Goal: Task Accomplishment & Management: Manage account settings

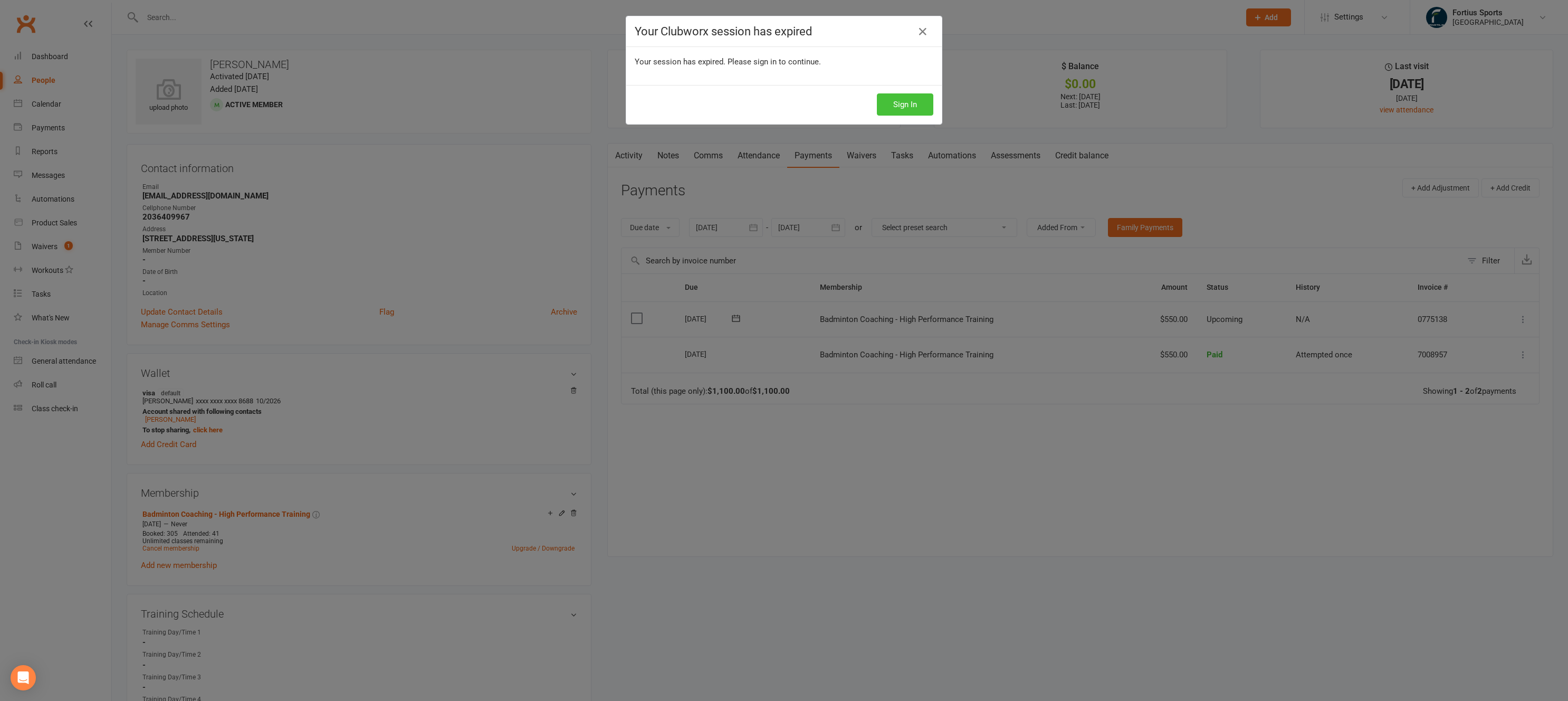
click at [921, 108] on button "Sign In" at bounding box center [904, 104] width 56 height 22
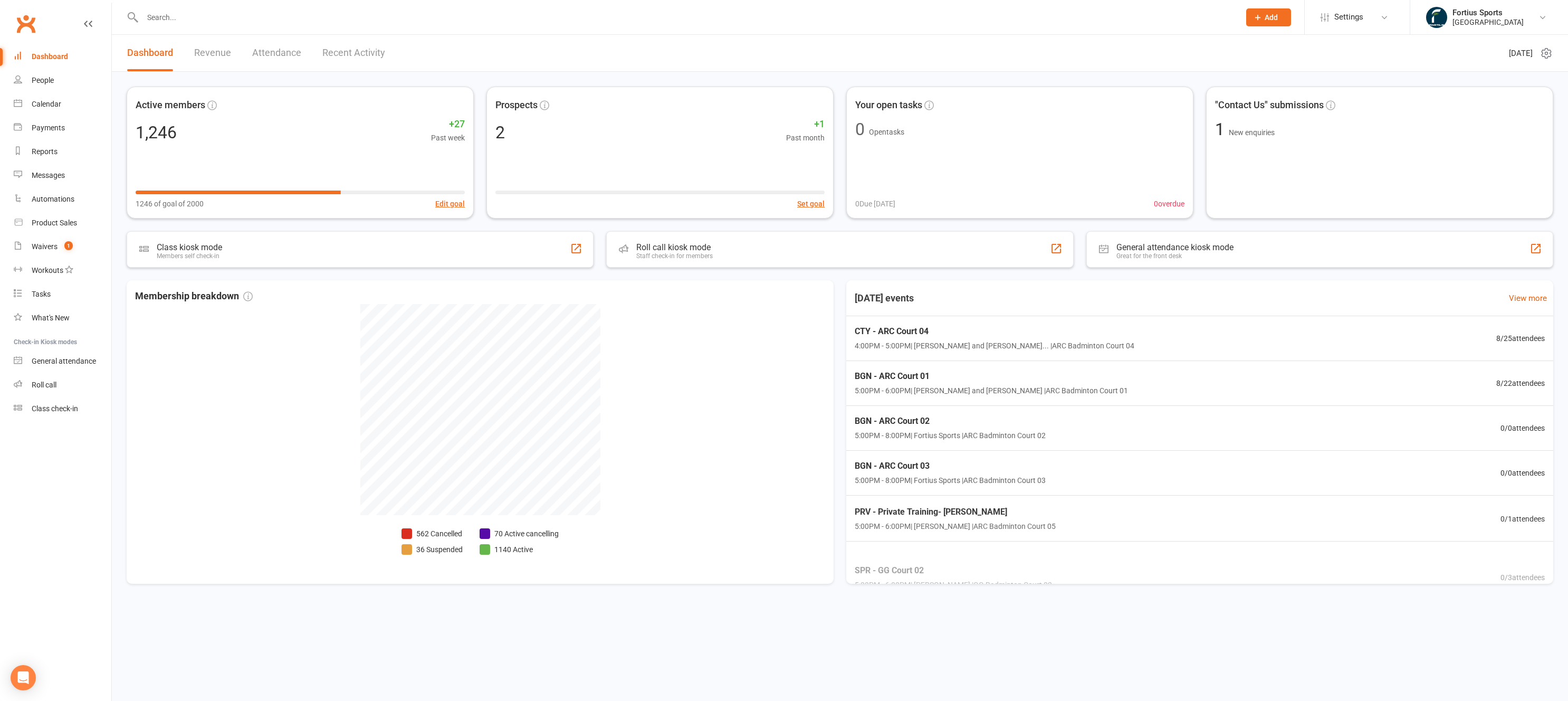
click at [298, 21] on input "text" at bounding box center [685, 18] width 1093 height 15
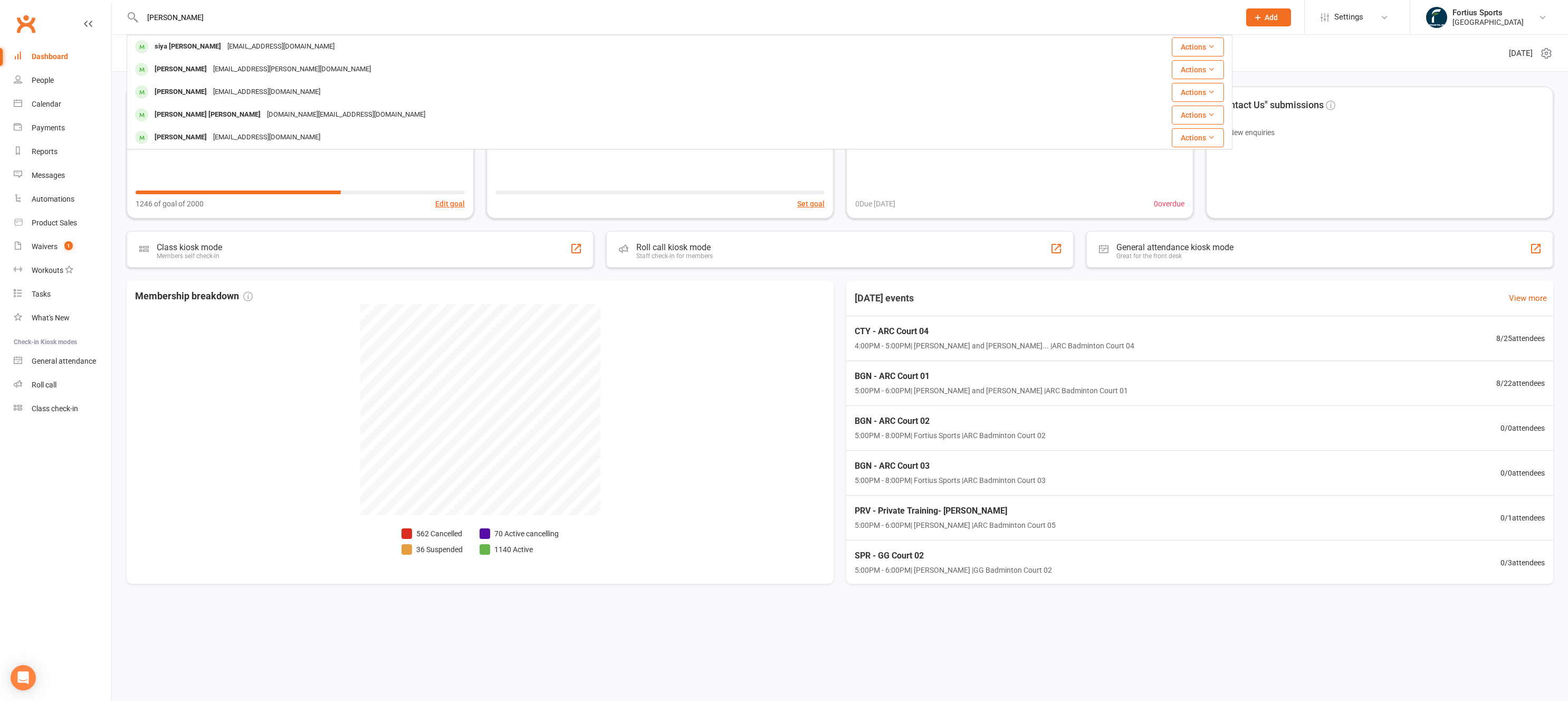
click at [153, 16] on input "[PERSON_NAME]" at bounding box center [685, 18] width 1093 height 15
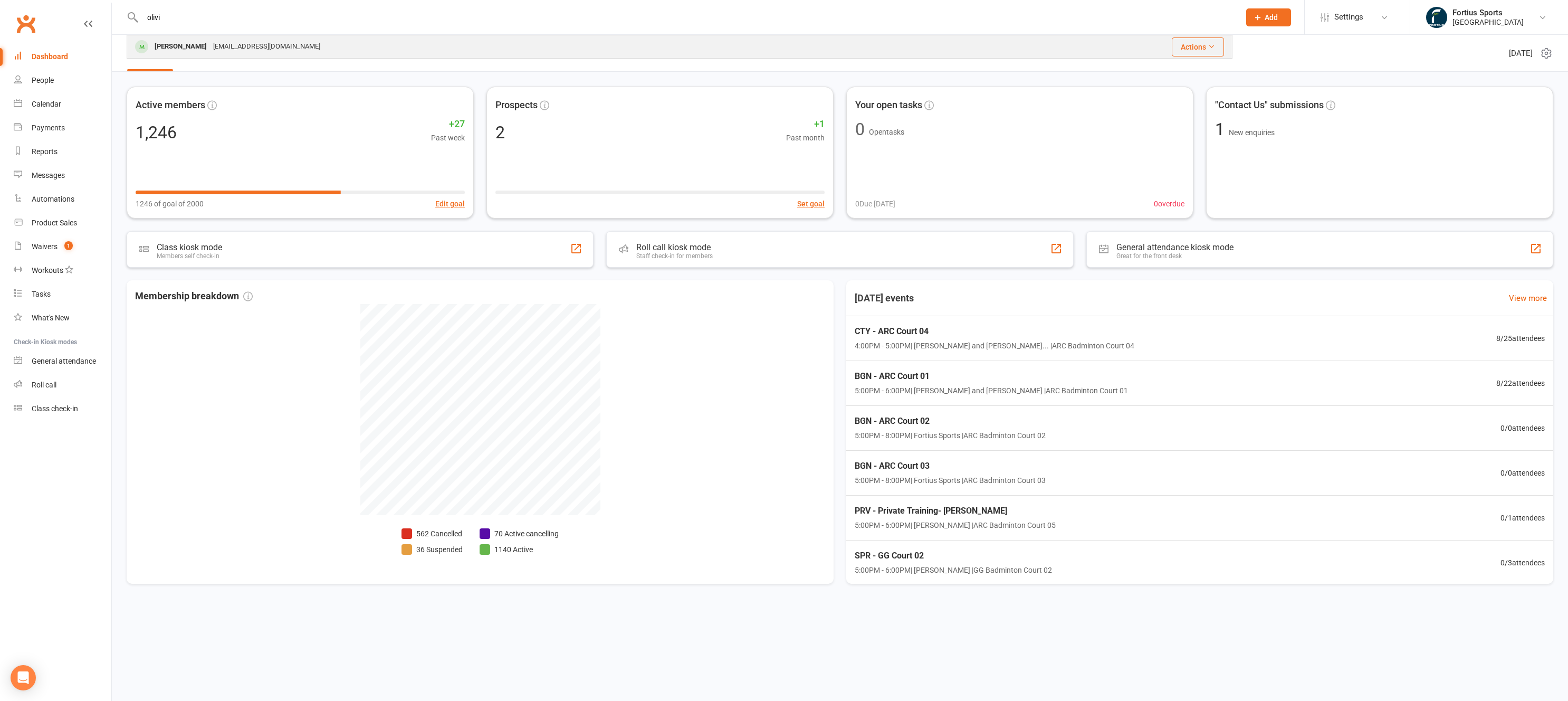
type input "olivi"
click at [203, 47] on div "[PERSON_NAME]" at bounding box center [180, 47] width 58 height 15
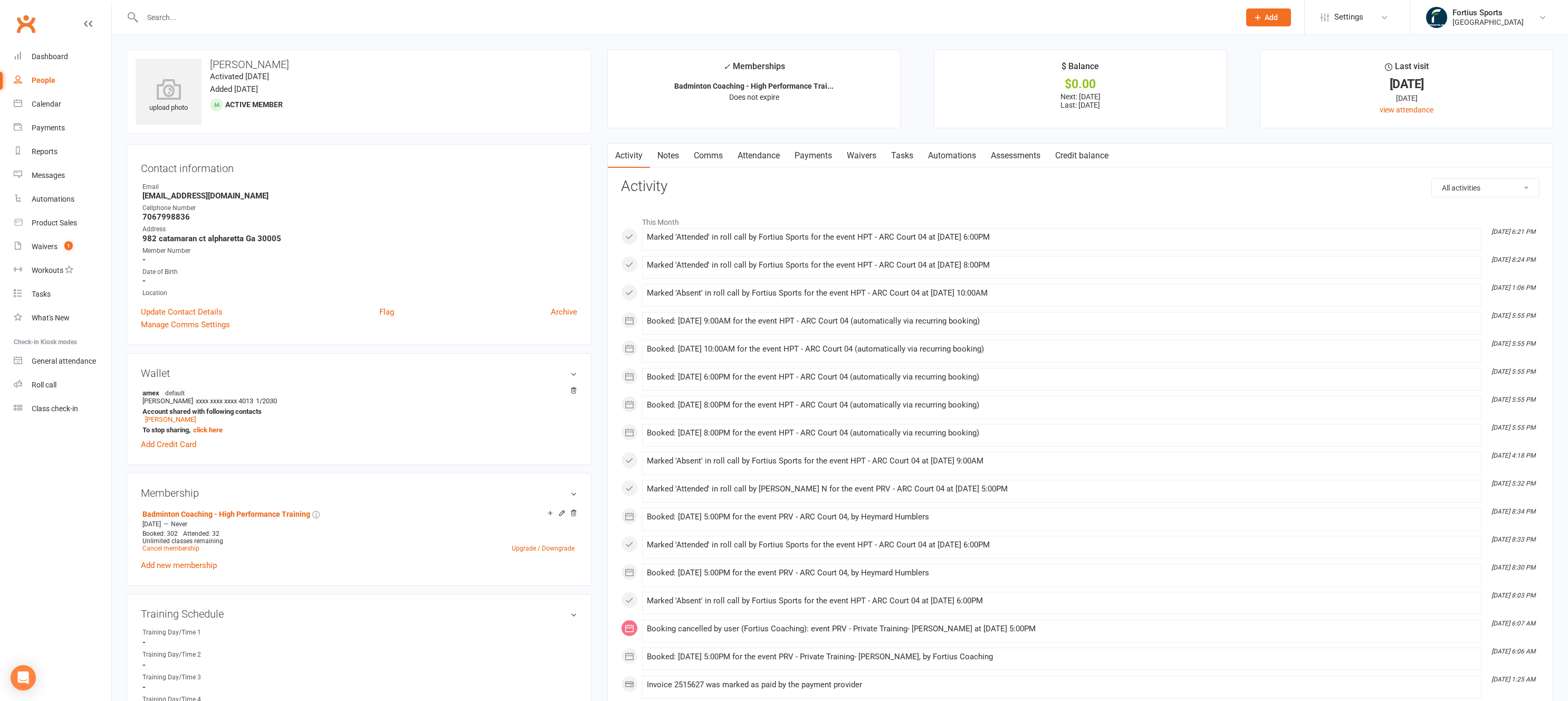
click at [825, 157] on link "Payments" at bounding box center [813, 155] width 52 height 24
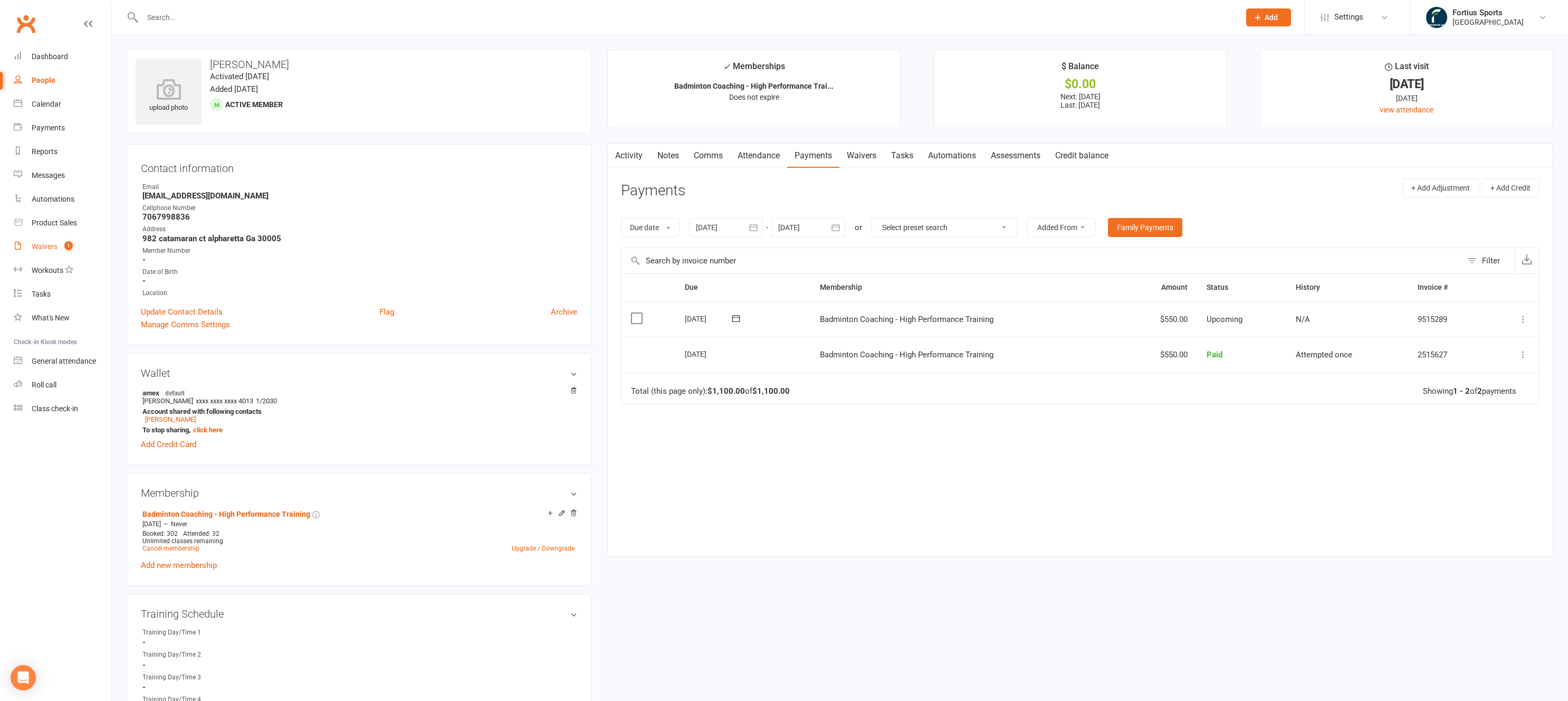
click at [47, 247] on div "Waivers" at bounding box center [44, 246] width 26 height 9
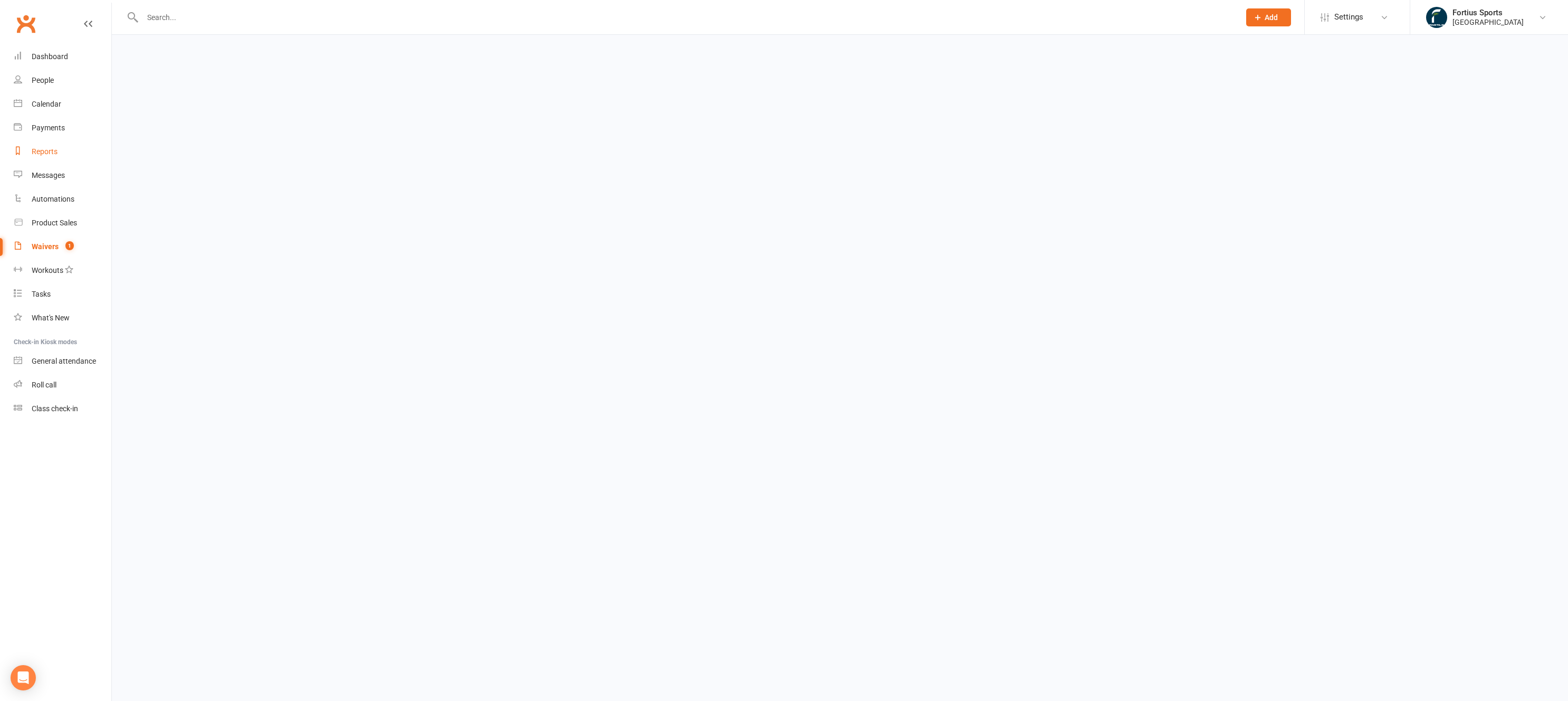
select select "100"
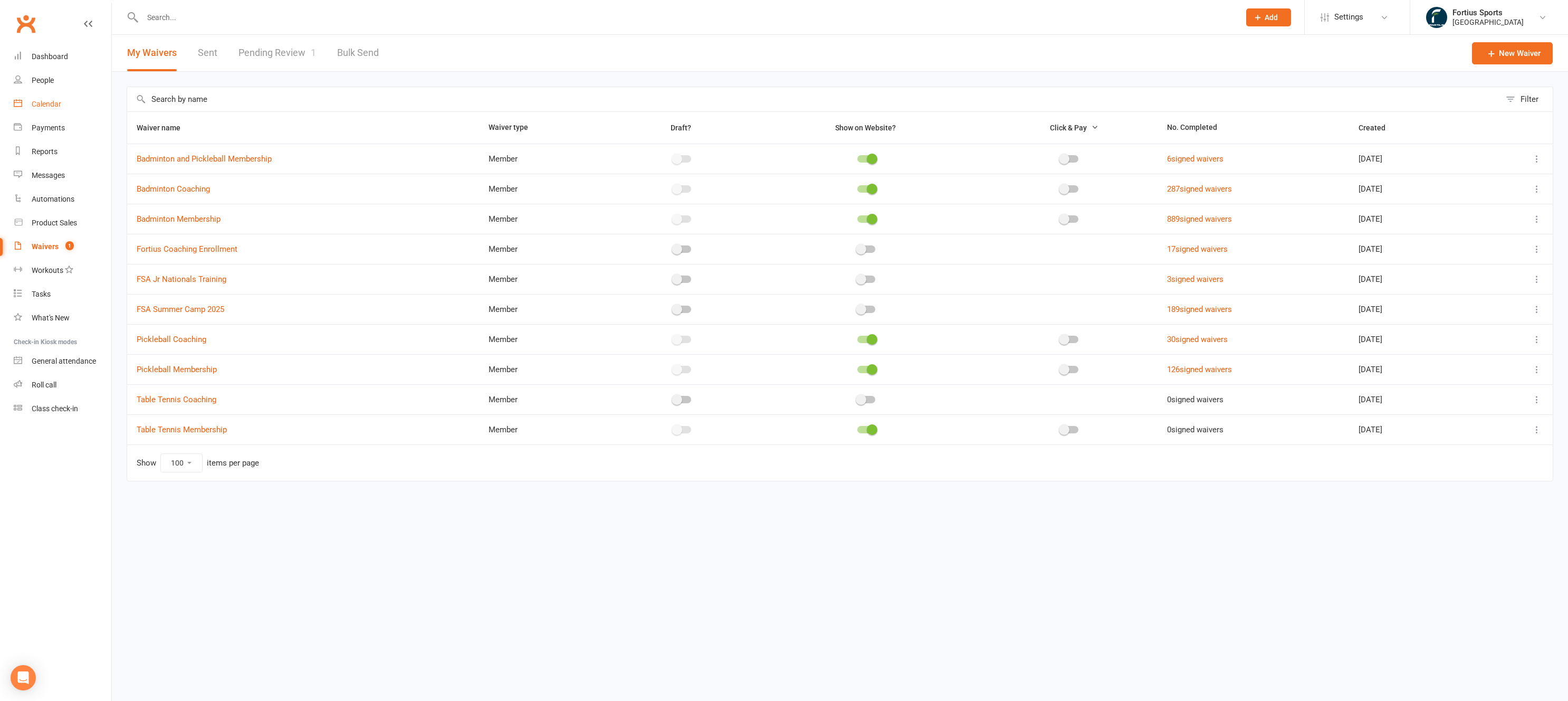
click at [52, 106] on div "Calendar" at bounding box center [46, 104] width 30 height 9
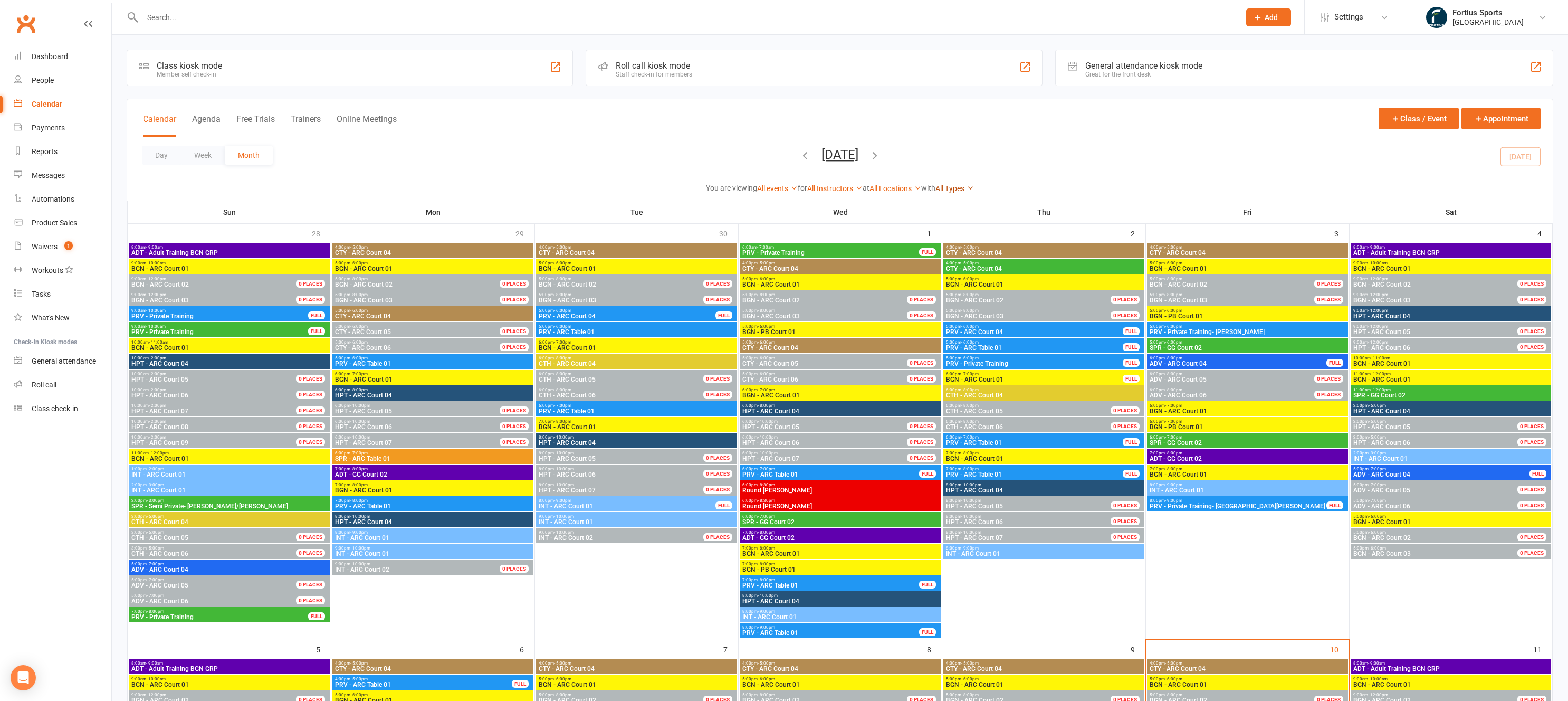
click at [966, 189] on link "All Types" at bounding box center [954, 188] width 38 height 9
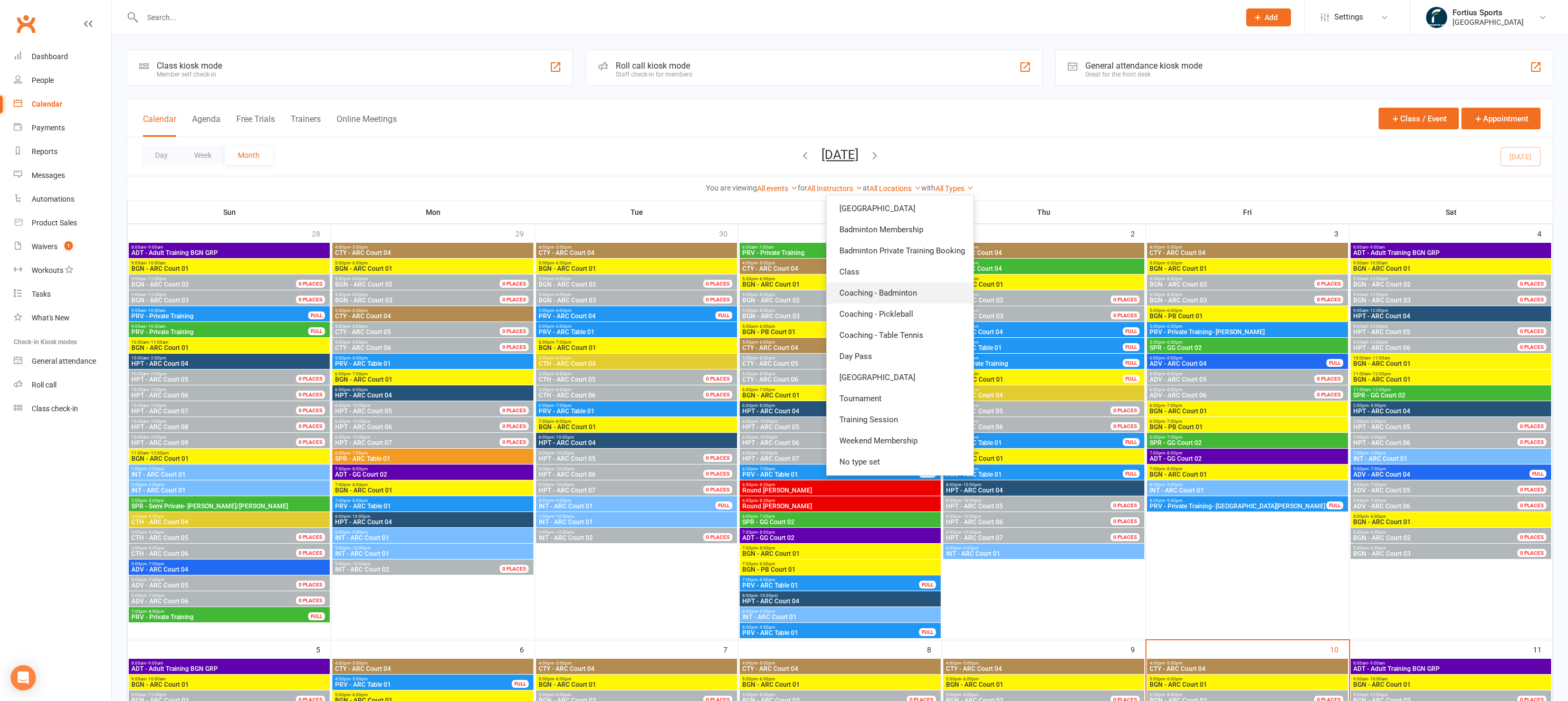
click at [904, 295] on link "Coaching - Badminton" at bounding box center [900, 292] width 147 height 21
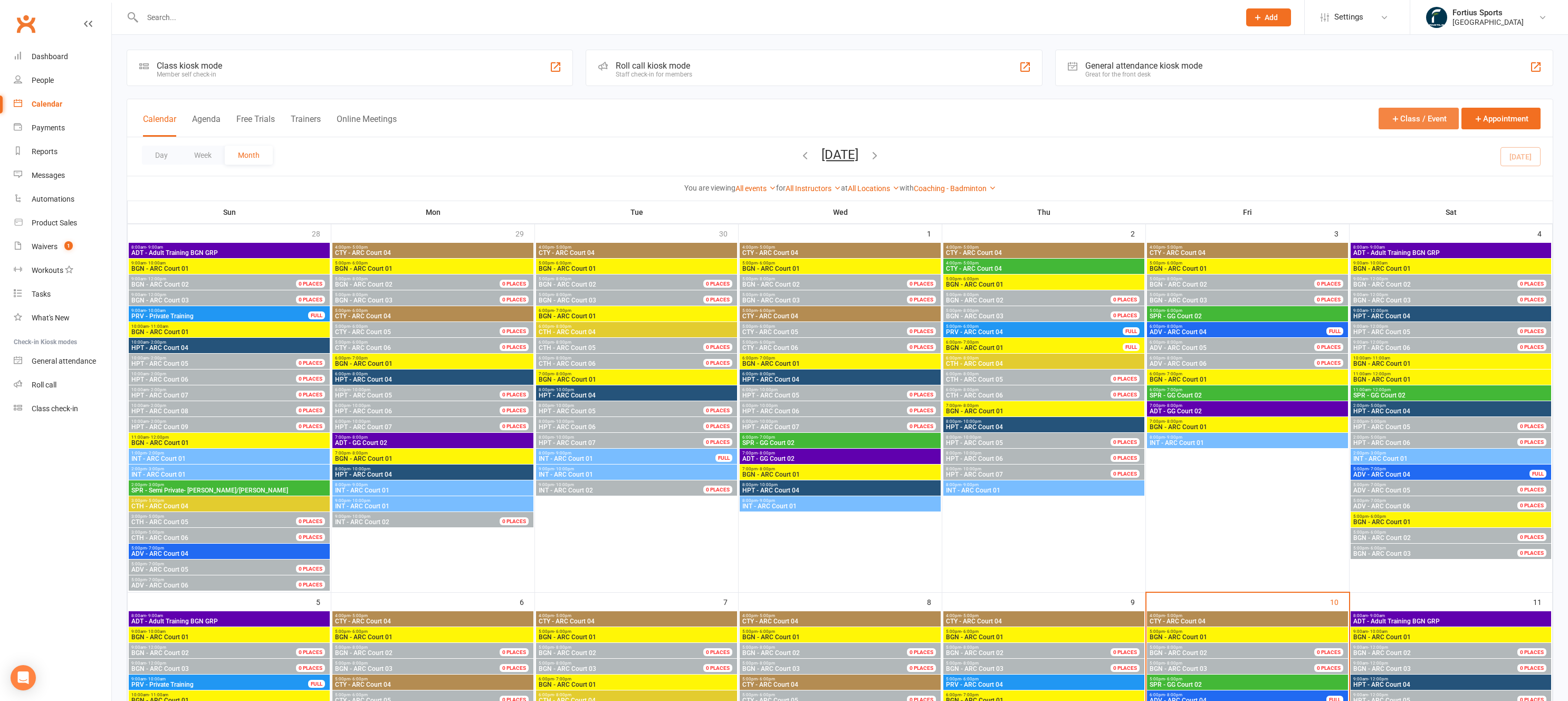
click at [1424, 124] on button "Class / Event" at bounding box center [1419, 118] width 80 height 22
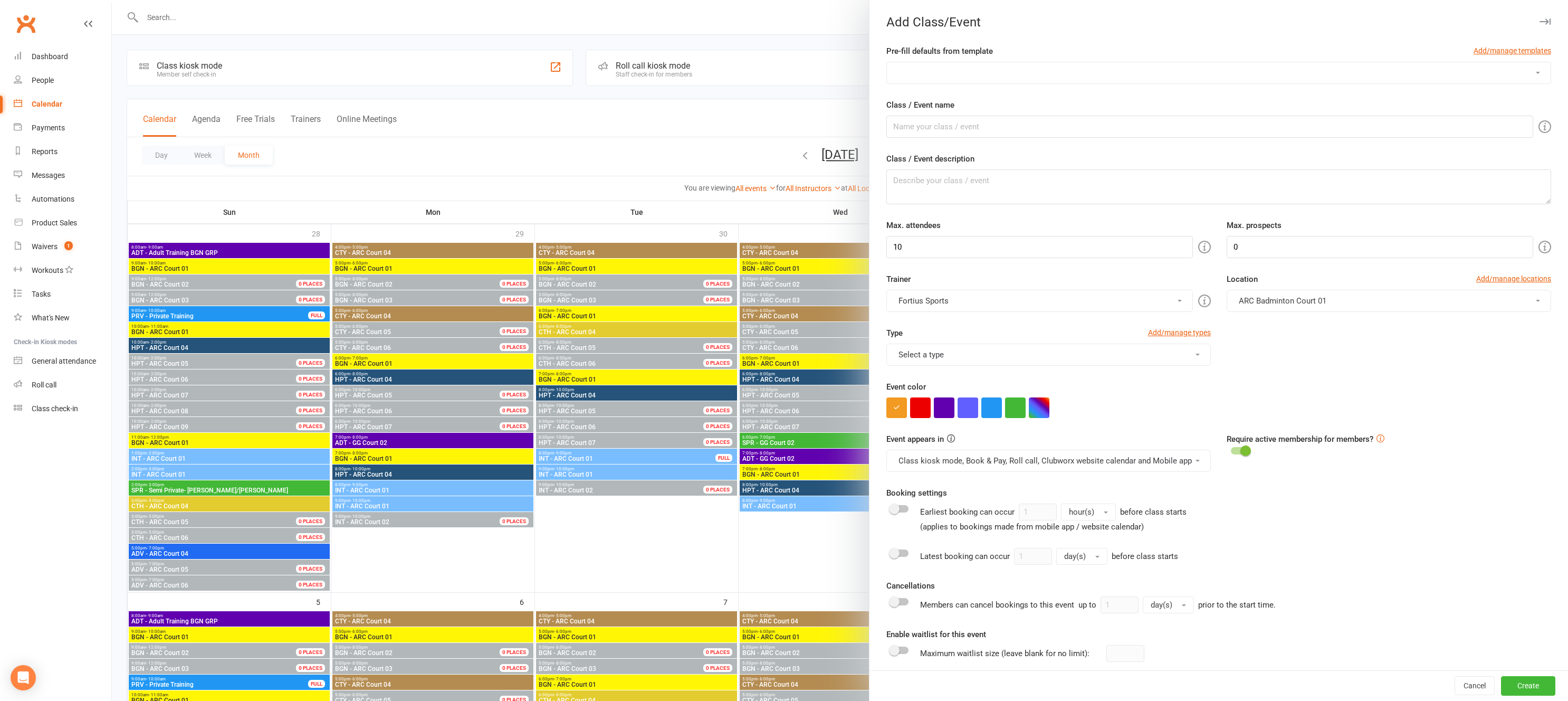
click at [968, 74] on select "Badminton Coaching - ADT - Adult Training Badminton Coaching - ADV - Advanced B…" at bounding box center [1218, 72] width 664 height 21
select select "1183"
type input "INT - Intermediate"
type textarea "INT - Intermediate Training"
type input "16"
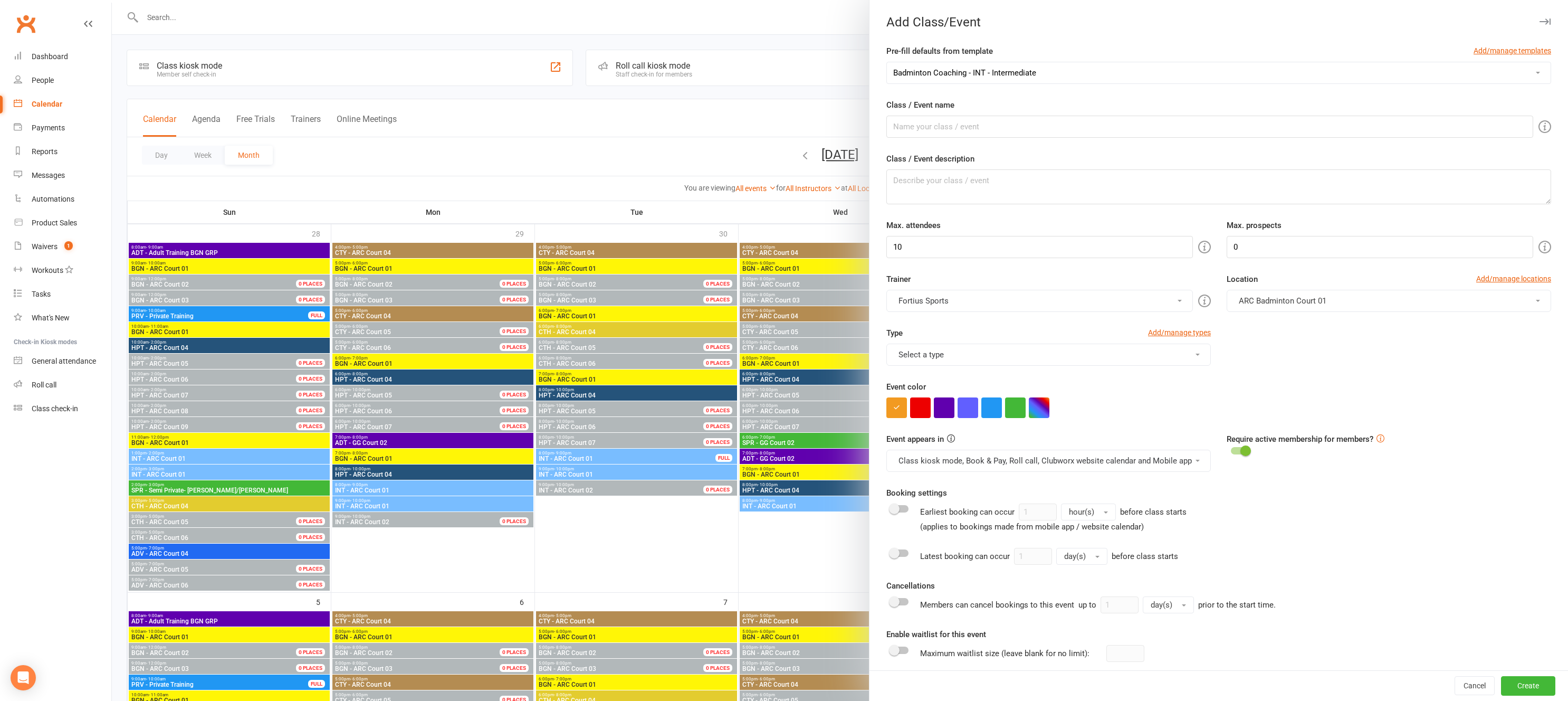
type input "4"
click at [931, 126] on input "INT - Intermediate" at bounding box center [1209, 126] width 646 height 22
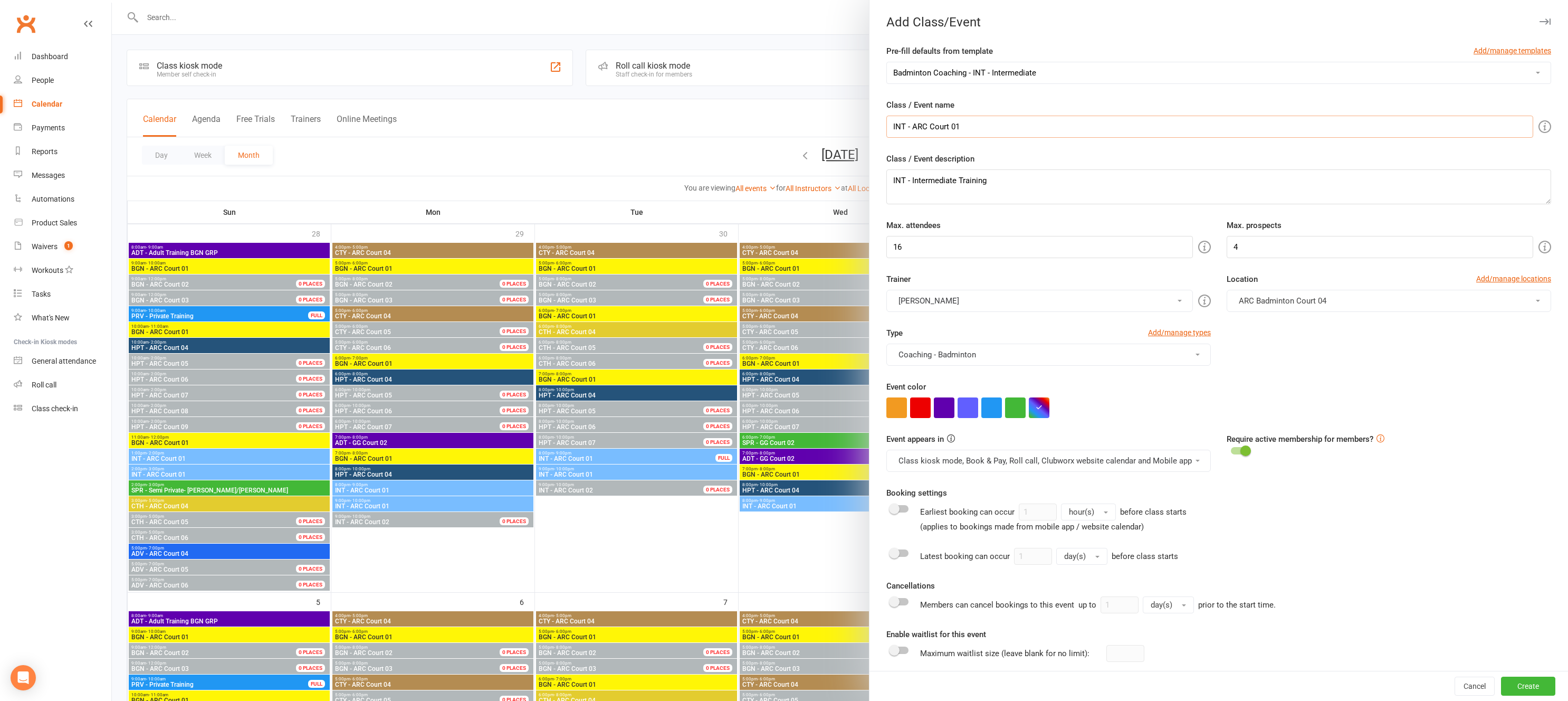
scroll to position [2, 0]
type input "INT - ARC Court 01"
click at [1116, 303] on button "[PERSON_NAME]" at bounding box center [1040, 298] width 307 height 22
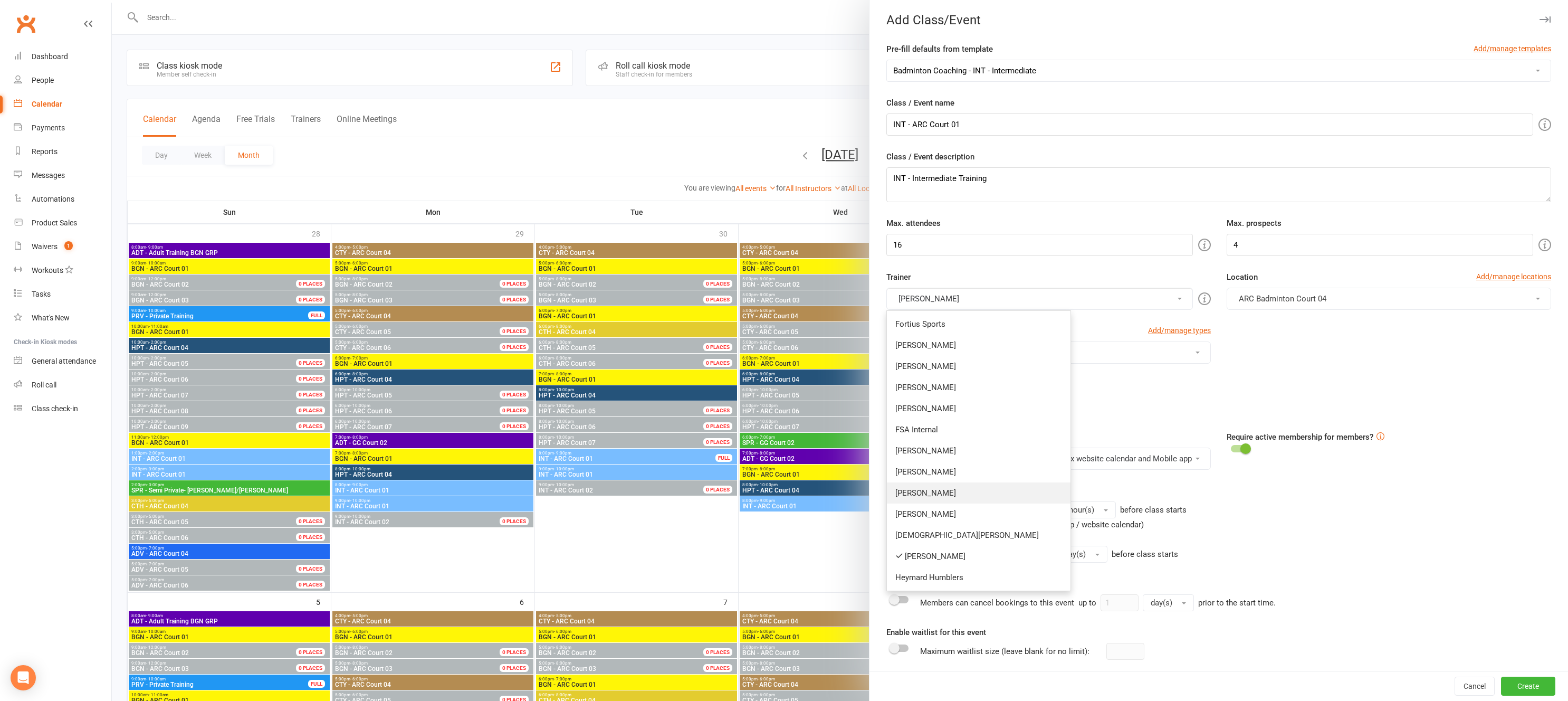
click at [920, 495] on link "[PERSON_NAME]" at bounding box center [978, 492] width 184 height 21
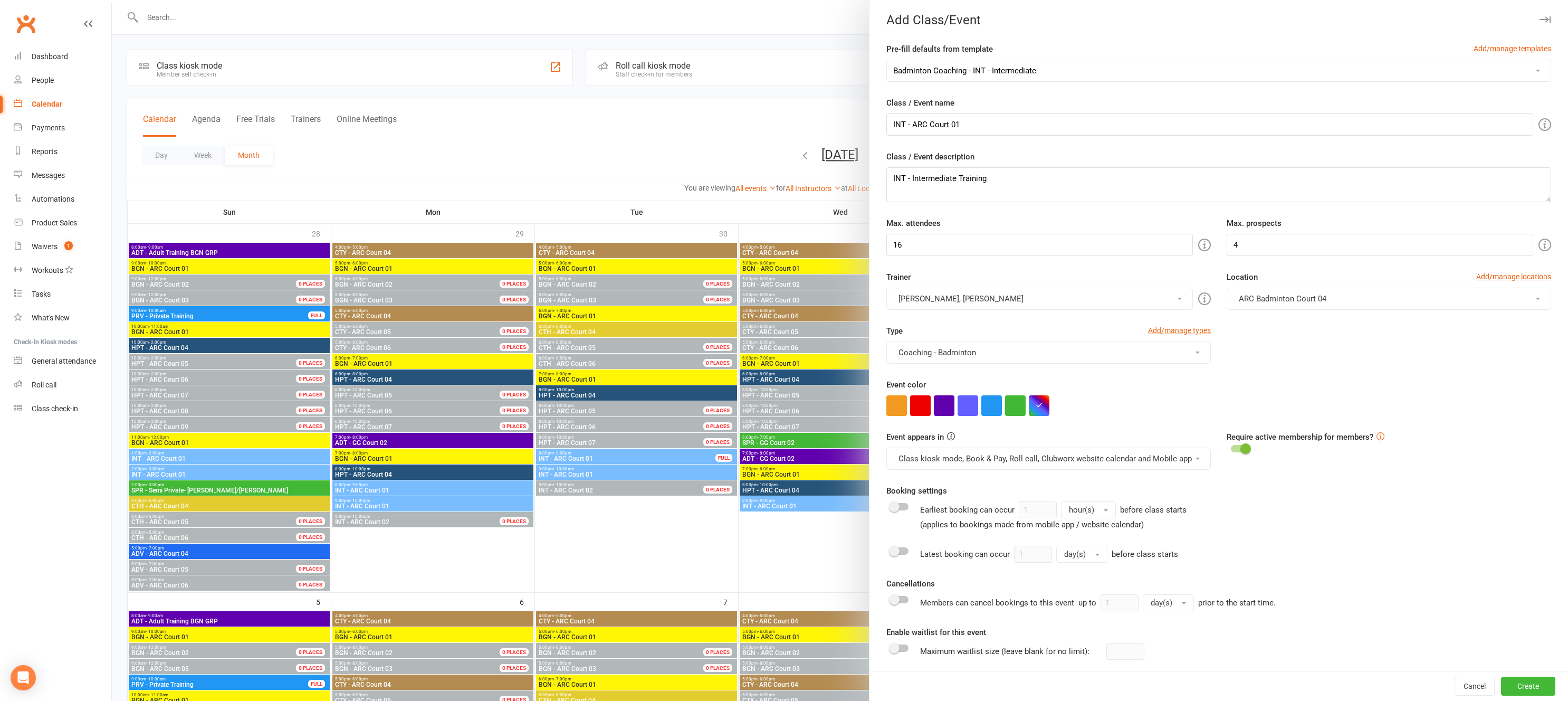
click at [1340, 298] on button "ARC Badminton Court 04" at bounding box center [1388, 298] width 325 height 22
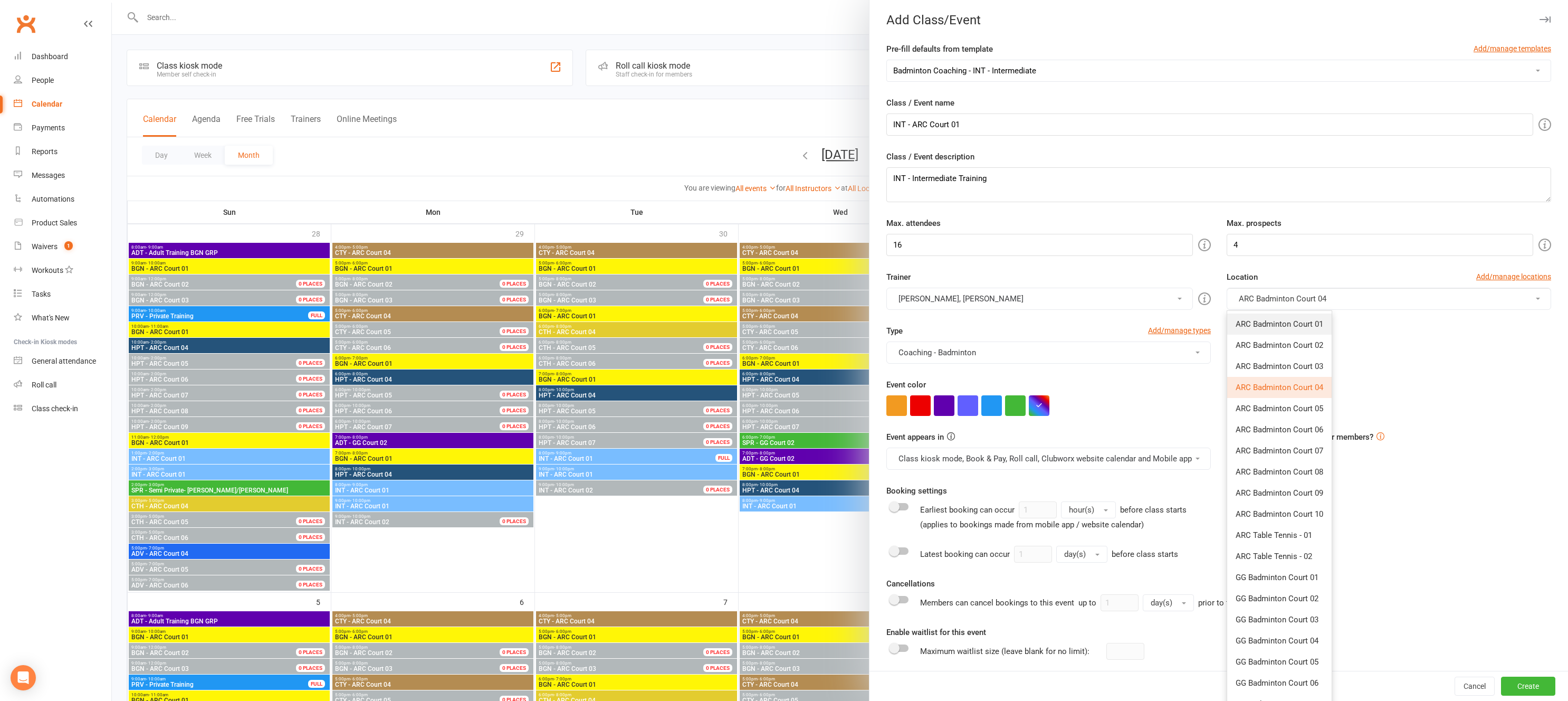
click at [1305, 328] on span "ARC Badminton Court 01" at bounding box center [1280, 324] width 88 height 10
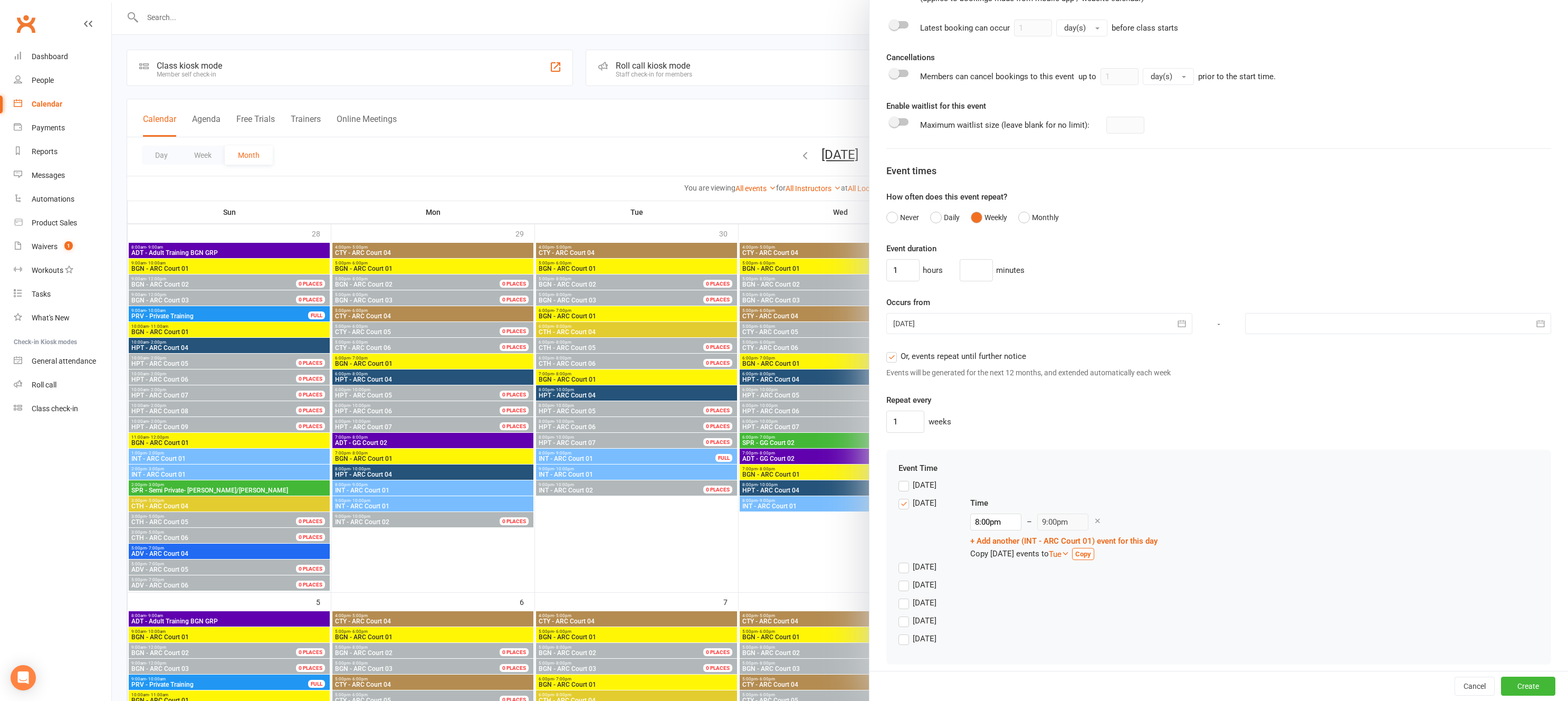
scroll to position [531, 0]
click at [924, 324] on div at bounding box center [1039, 321] width 306 height 21
click at [998, 388] on span "01" at bounding box center [998, 387] width 9 height 9
type input "[DATE]"
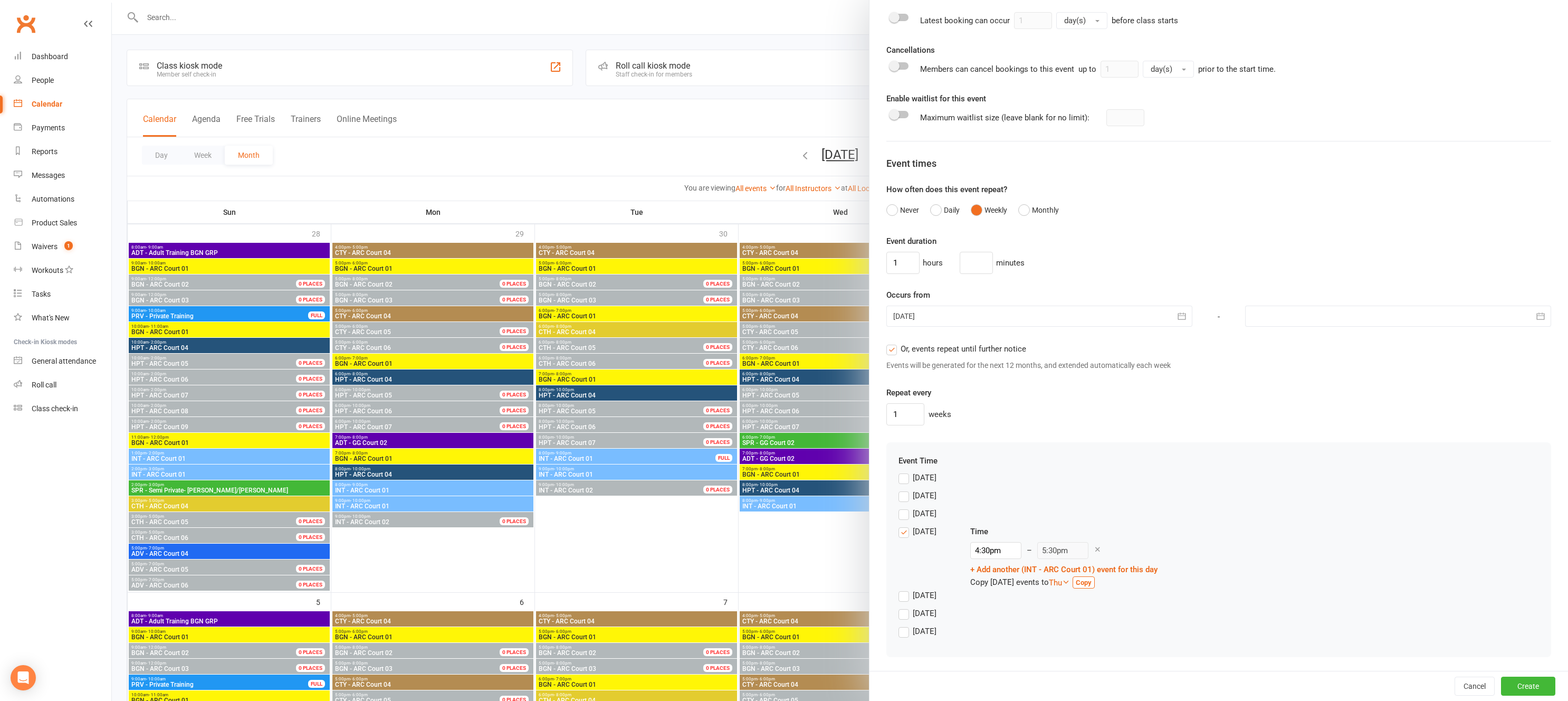
scroll to position [536, 0]
click at [904, 531] on label "[DATE]" at bounding box center [918, 530] width 38 height 12
click at [904, 524] on input "[DATE]" at bounding box center [902, 524] width 7 height 0
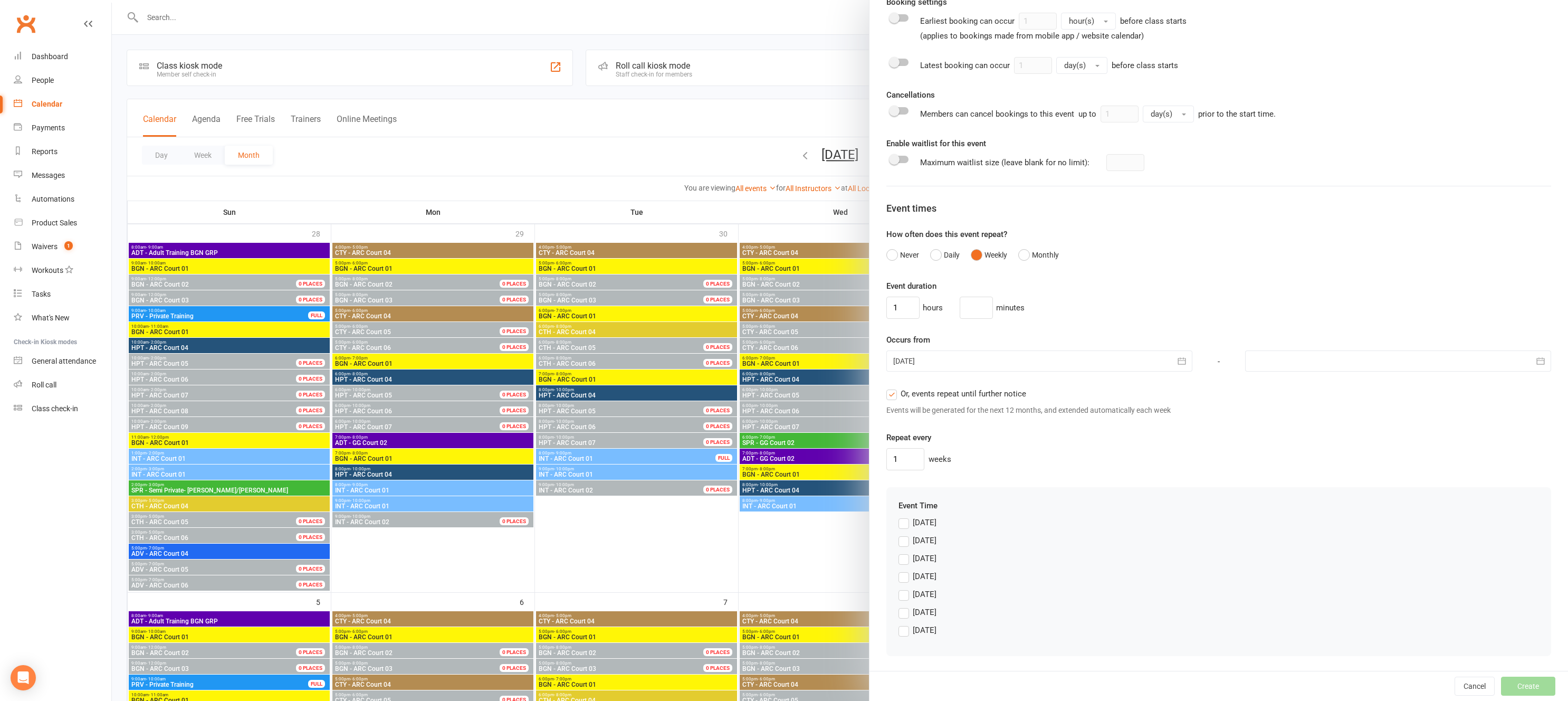
click at [904, 633] on label "[DATE]" at bounding box center [918, 630] width 38 height 12
click at [904, 624] on input "[DATE]" at bounding box center [902, 624] width 7 height 0
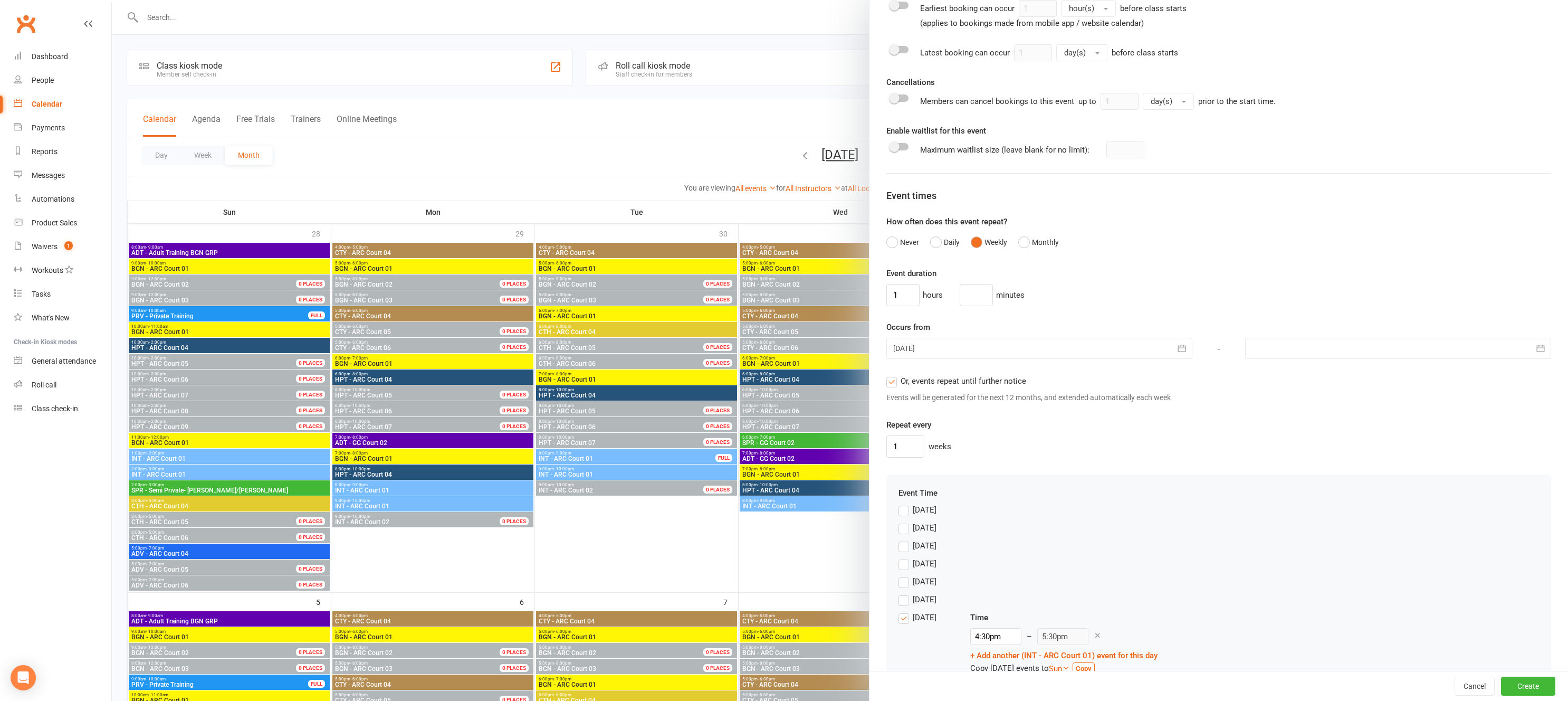
scroll to position [536, 0]
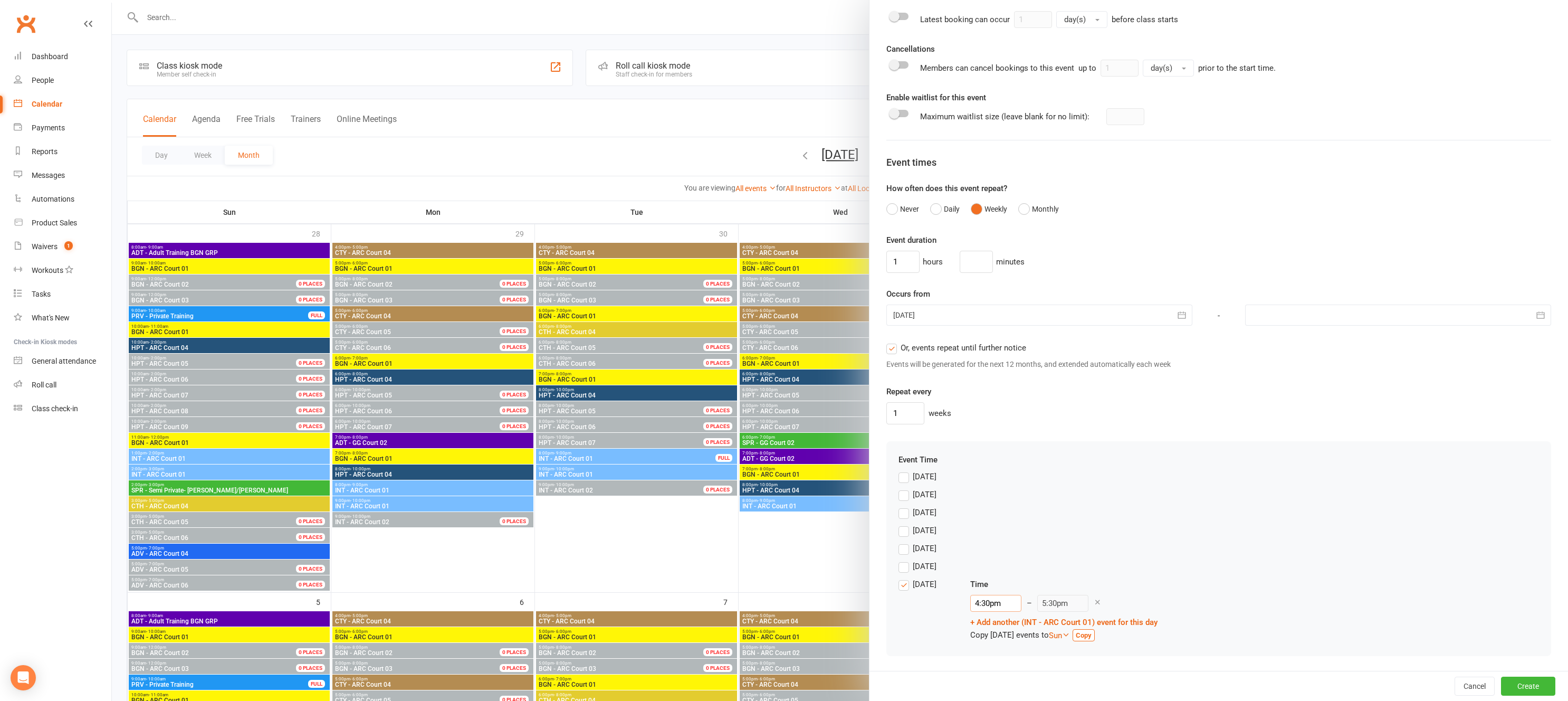
click at [990, 607] on input "4:30pm" at bounding box center [996, 603] width 51 height 17
type input "3:00pm"
type input "4:00pm"
click at [994, 658] on li "3:00pm" at bounding box center [995, 659] width 50 height 16
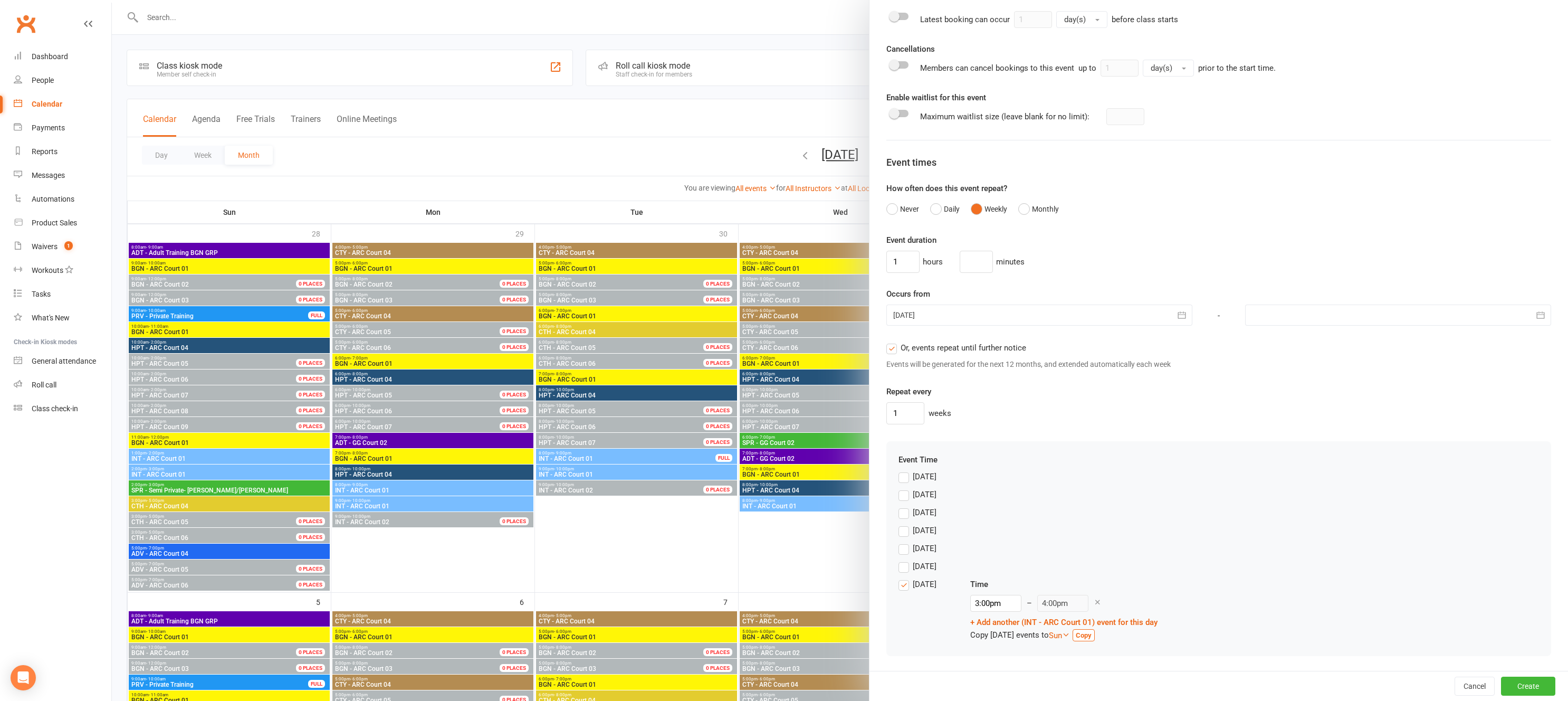
click at [1158, 436] on form "Pre-fill defaults from template Add/manage templates Badminton Coaching - ADT -…" at bounding box center [1219, 82] width 665 height 1148
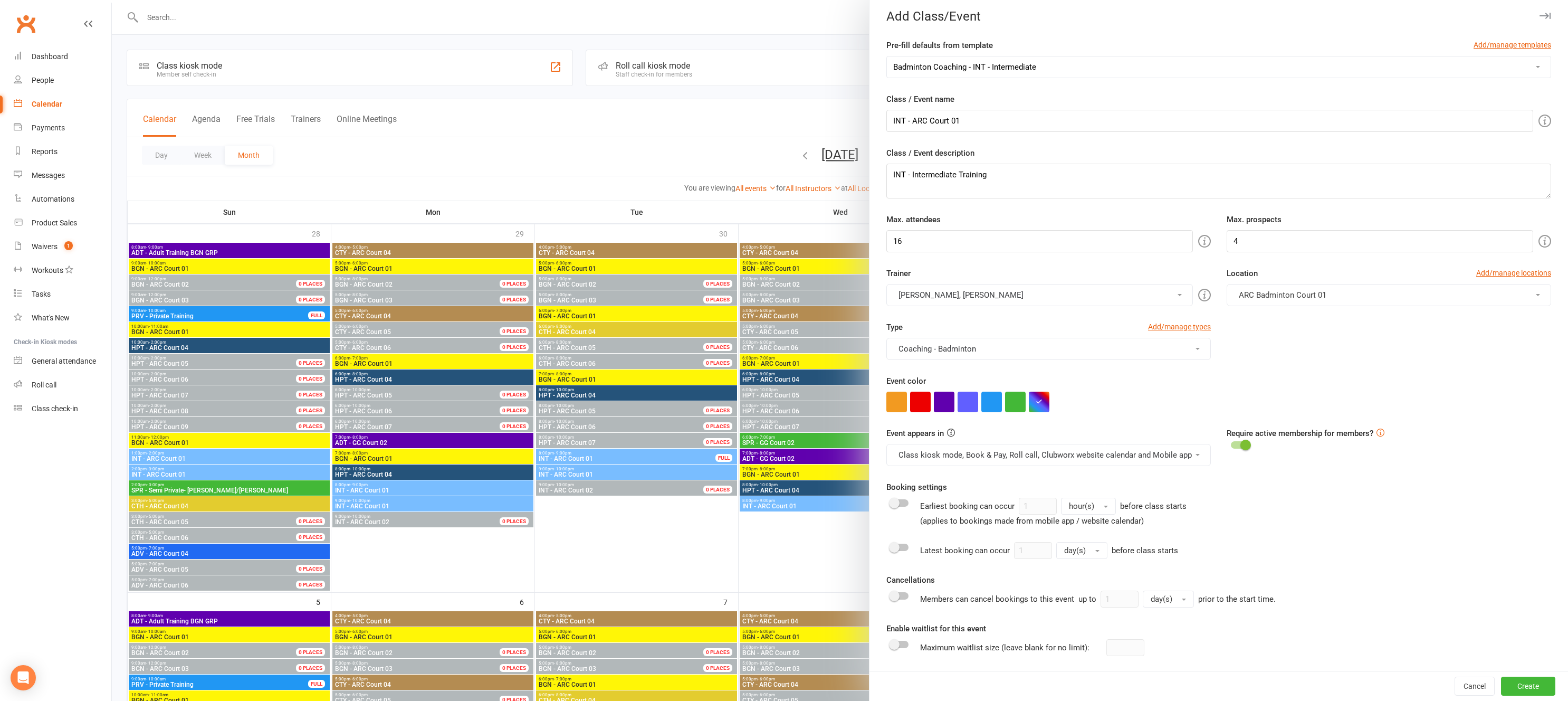
scroll to position [7, 0]
click at [1541, 688] on button "Create" at bounding box center [1527, 686] width 54 height 19
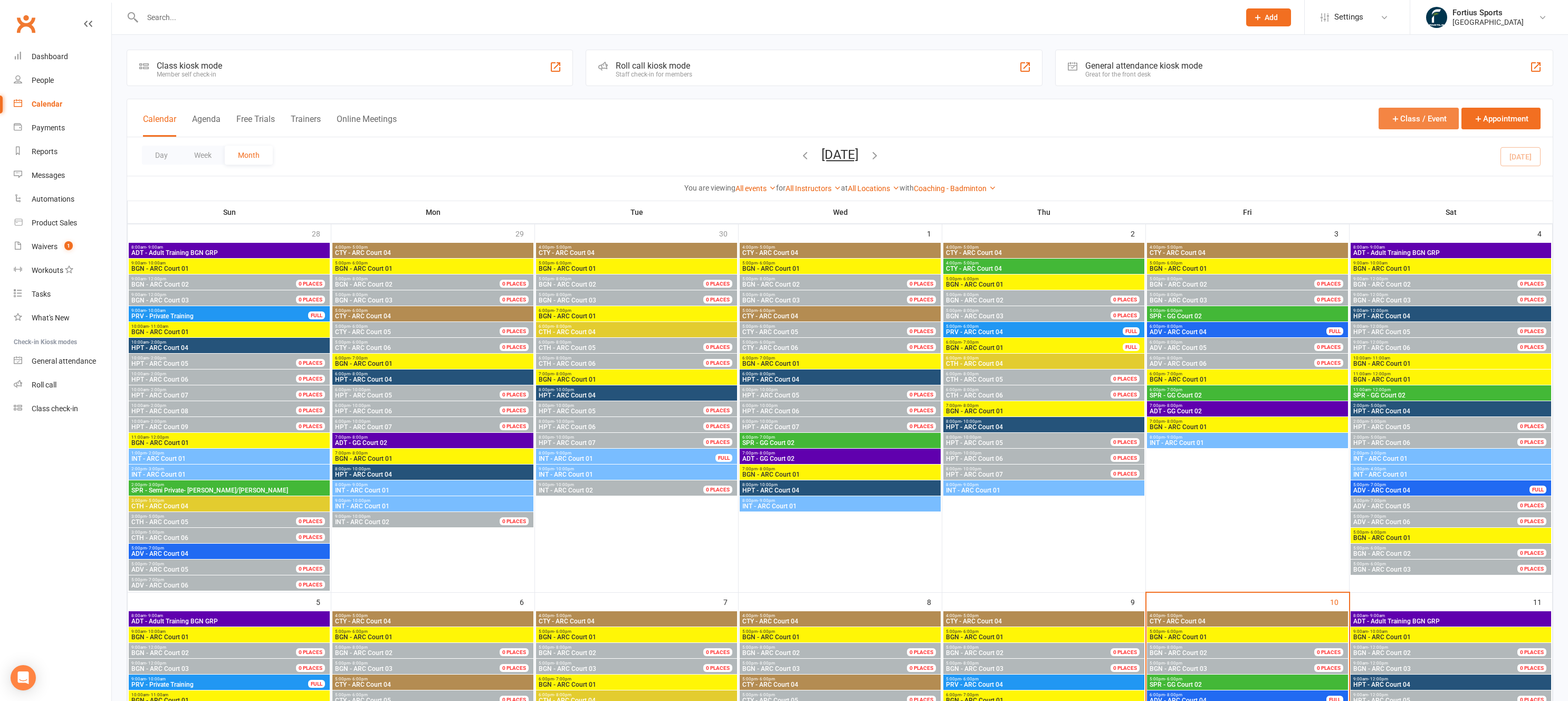
click at [1418, 124] on button "Class / Event" at bounding box center [1419, 118] width 80 height 22
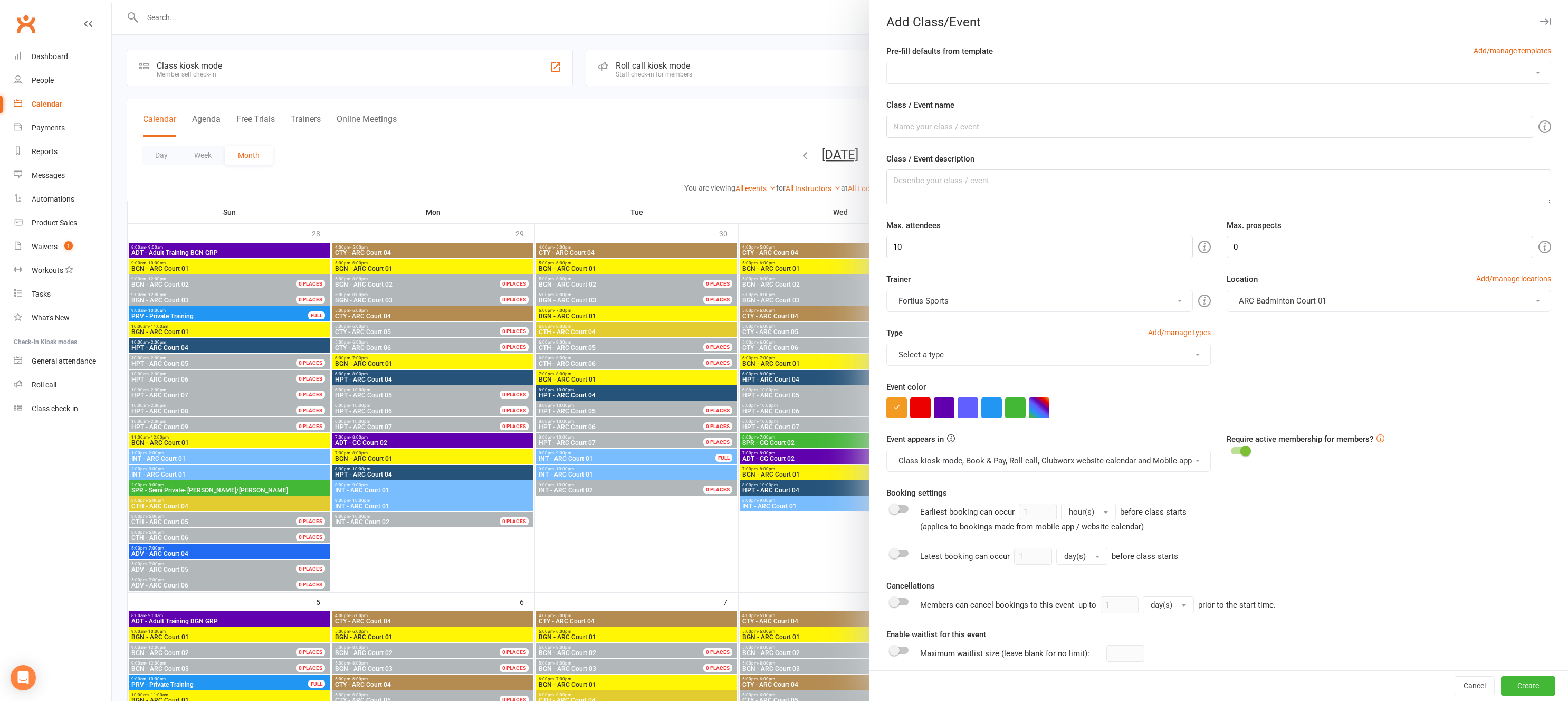
click at [982, 75] on select "Badminton Coaching - ADT - Adult Training Badminton Coaching - ADV - Advanced B…" at bounding box center [1218, 72] width 664 height 21
select select "1183"
type input "INT - Intermediate"
type textarea "INT - Intermediate Training"
type input "16"
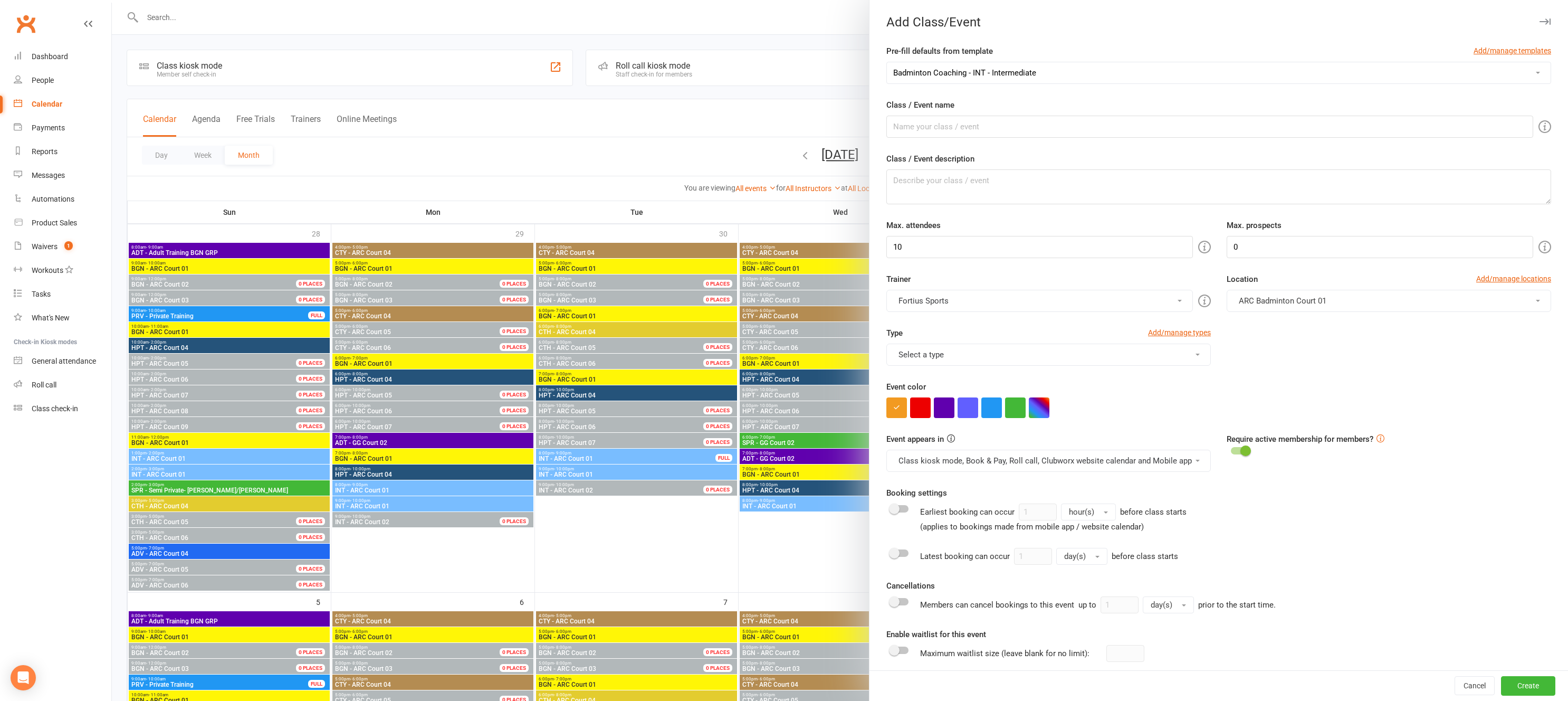
type input "4"
click at [920, 128] on input "INT - Intermediate" at bounding box center [1209, 126] width 646 height 22
click at [939, 129] on input "INT - Intermediate" at bounding box center [1209, 126] width 646 height 22
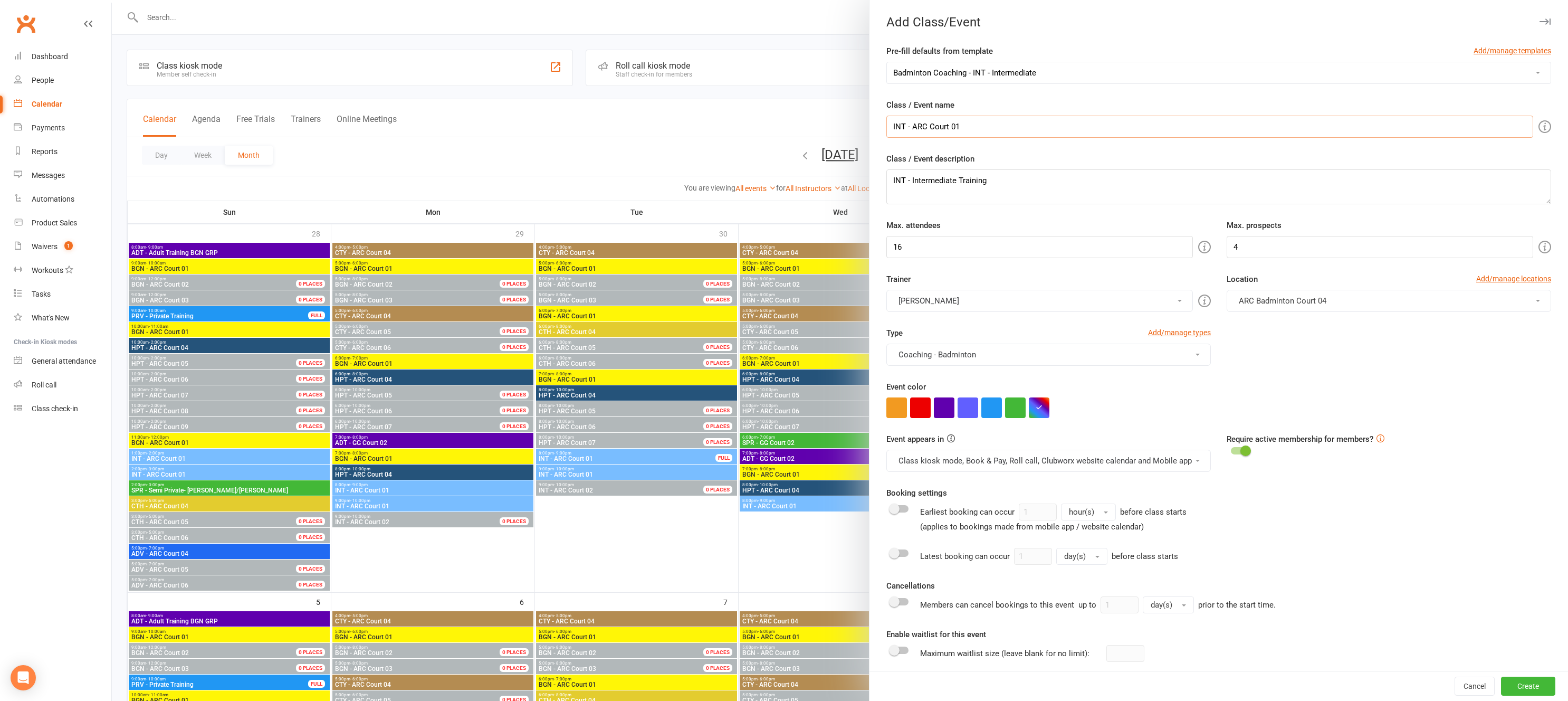
type input "INT - ARC Court 01"
click at [1022, 304] on button "[PERSON_NAME]" at bounding box center [1040, 300] width 307 height 22
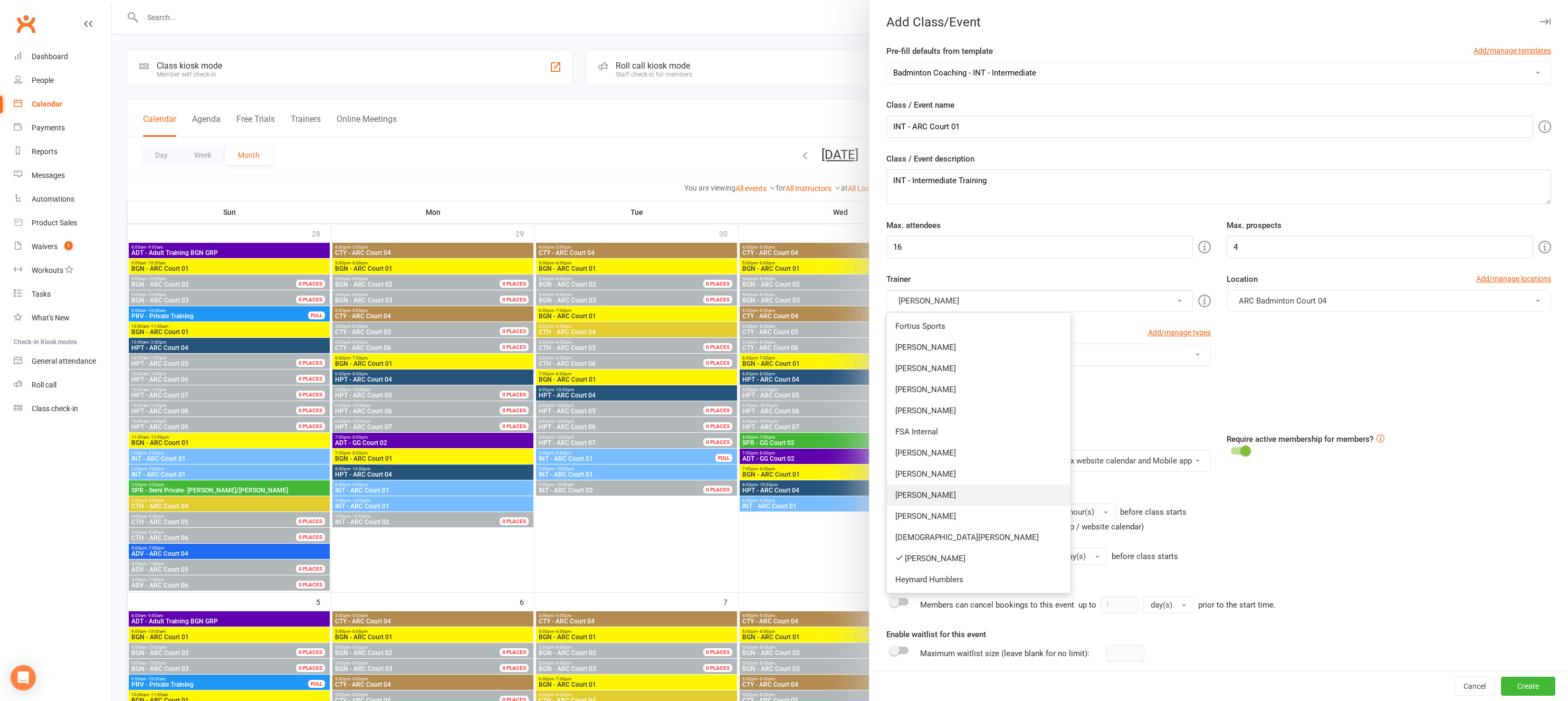
click at [923, 491] on link "[PERSON_NAME]" at bounding box center [978, 495] width 184 height 21
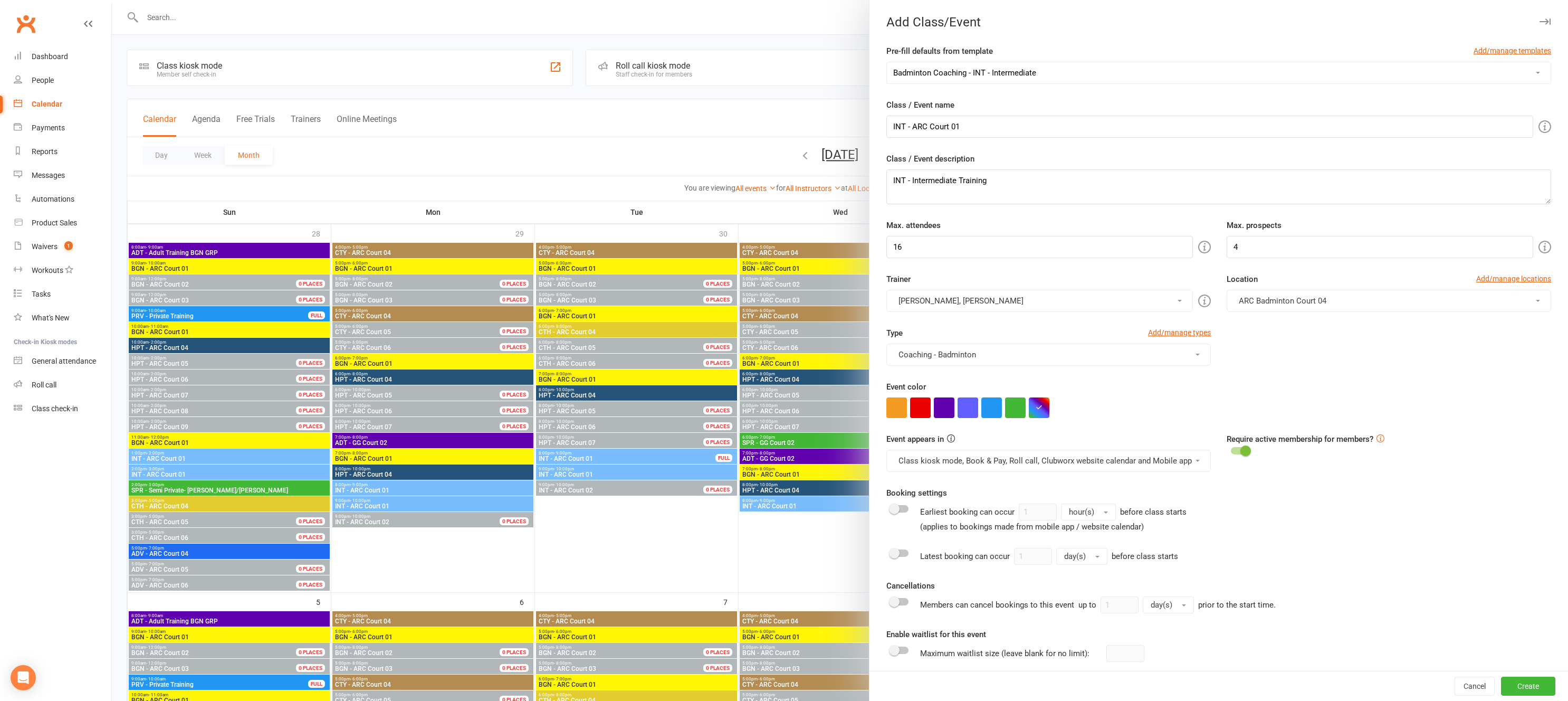
click at [1413, 357] on div "Type Add/manage types Coaching - Badminton Badminton Court Reservation Badminto…" at bounding box center [1218, 353] width 681 height 54
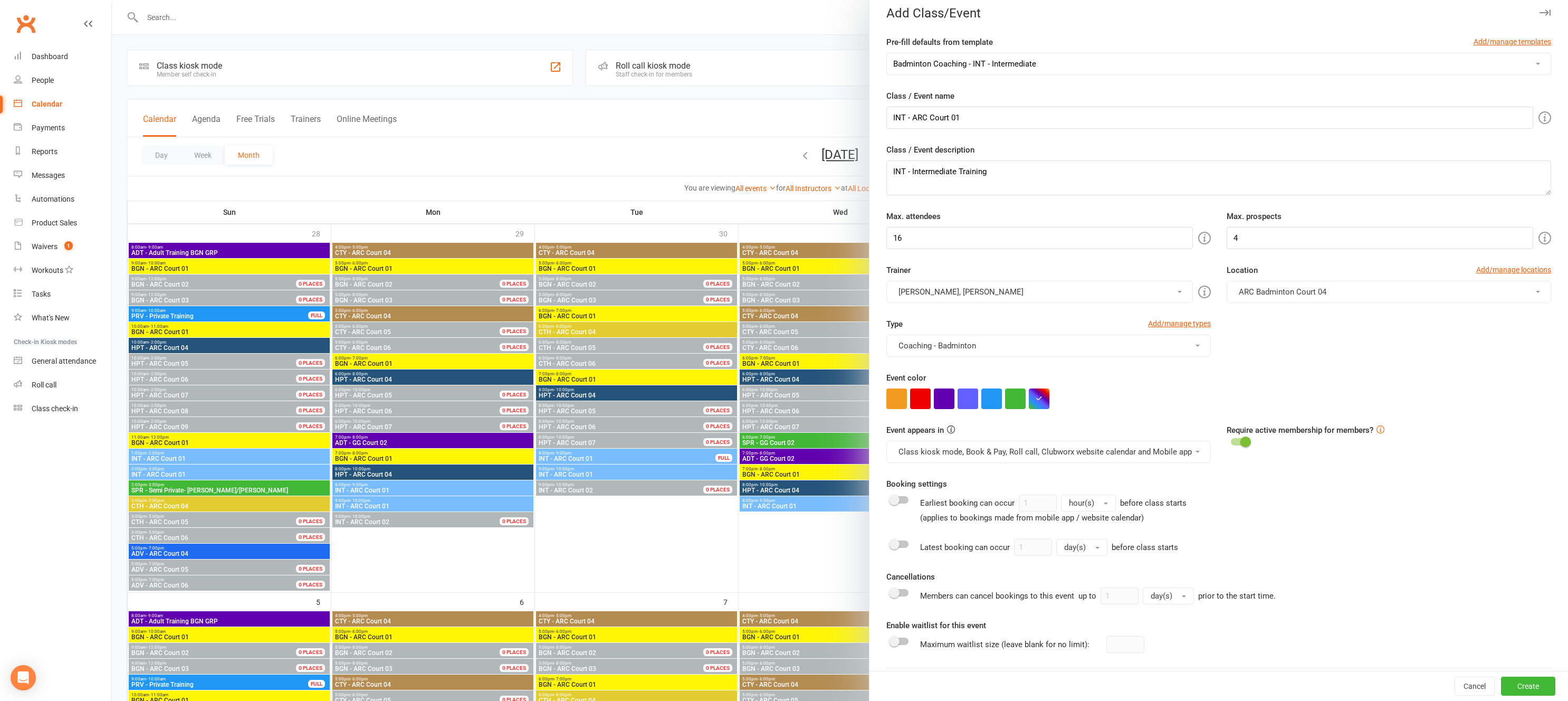
scroll to position [11, 0]
click at [1403, 290] on button "ARC Badminton Court 04" at bounding box center [1388, 289] width 325 height 22
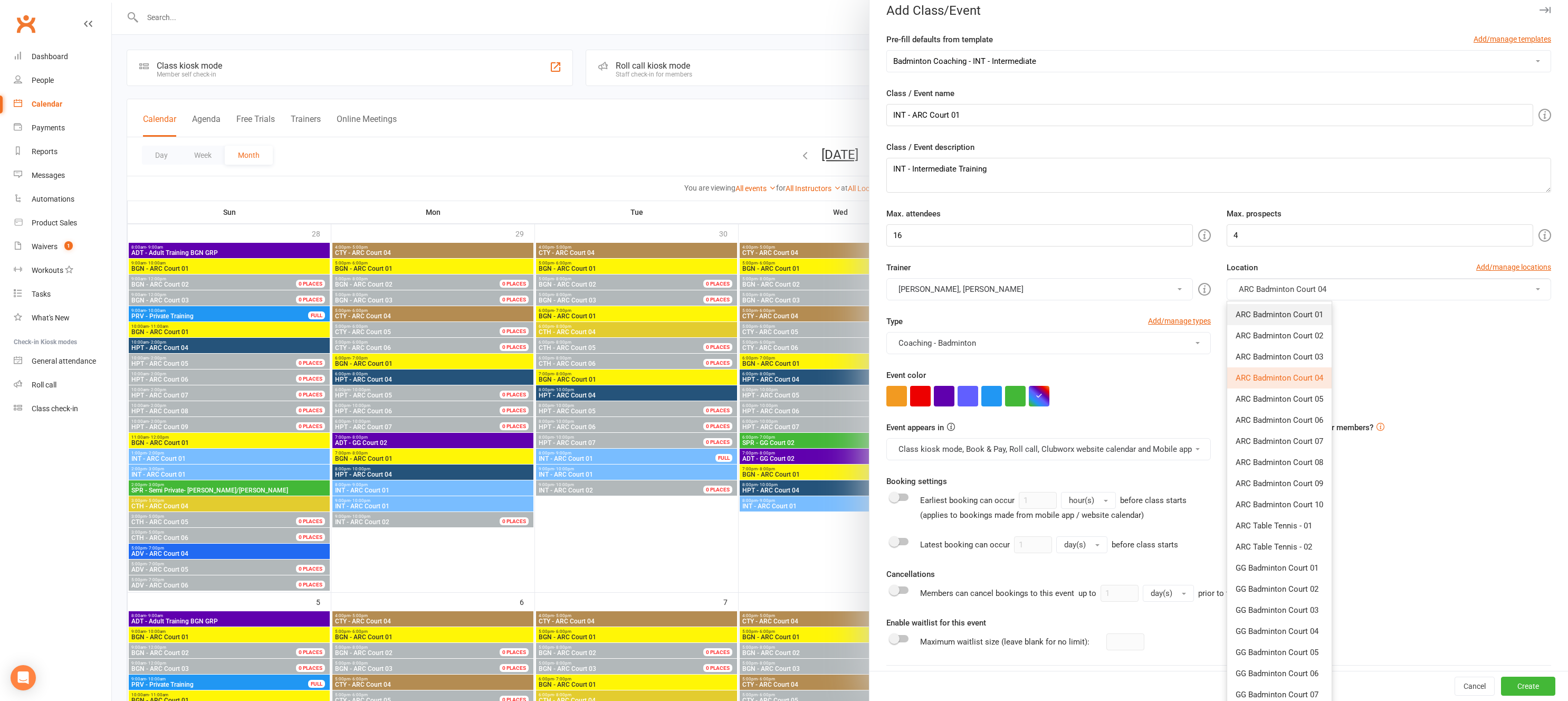
click at [1300, 316] on span "ARC Badminton Court 01" at bounding box center [1280, 314] width 88 height 10
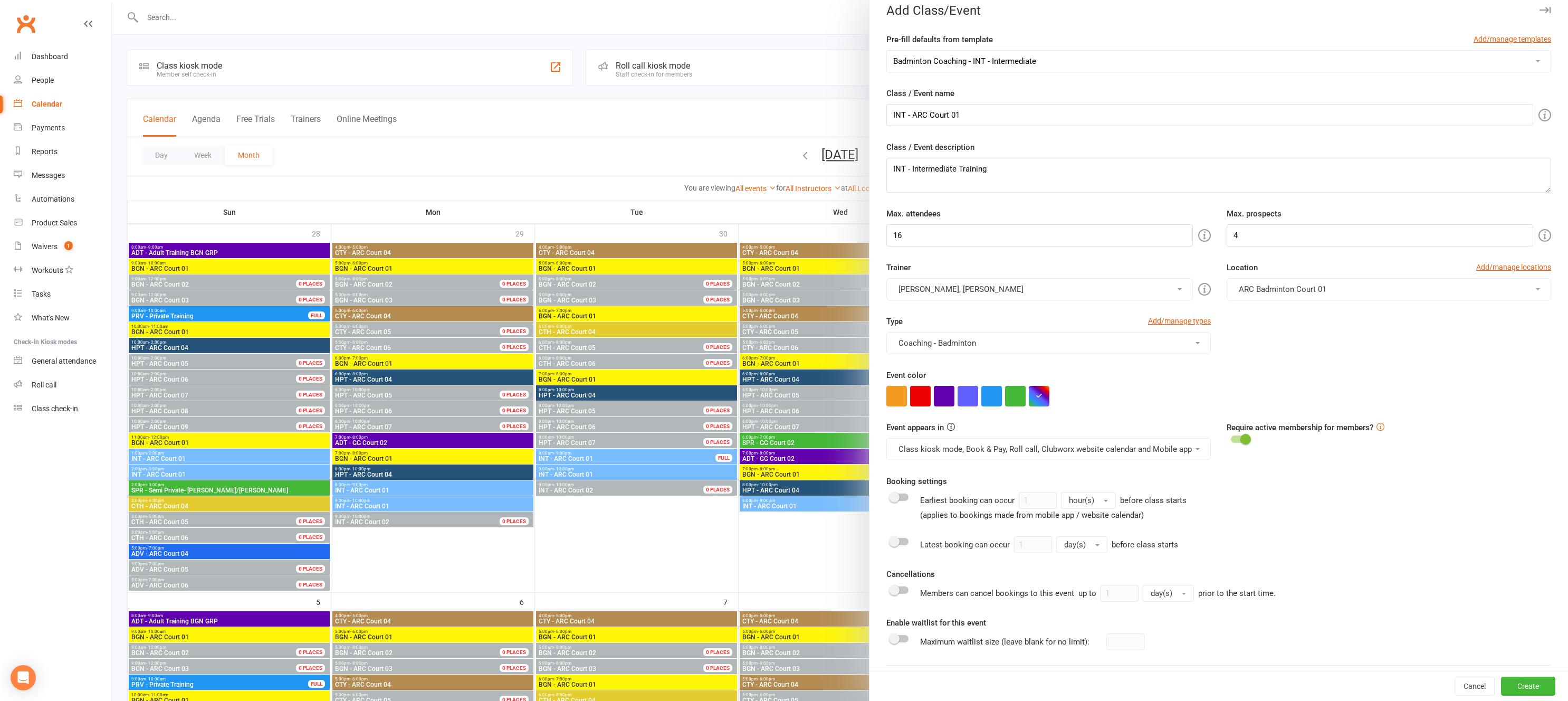
click at [1380, 322] on div "Type Add/manage types Coaching - Badminton Badminton Court Reservation Badminto…" at bounding box center [1218, 342] width 681 height 54
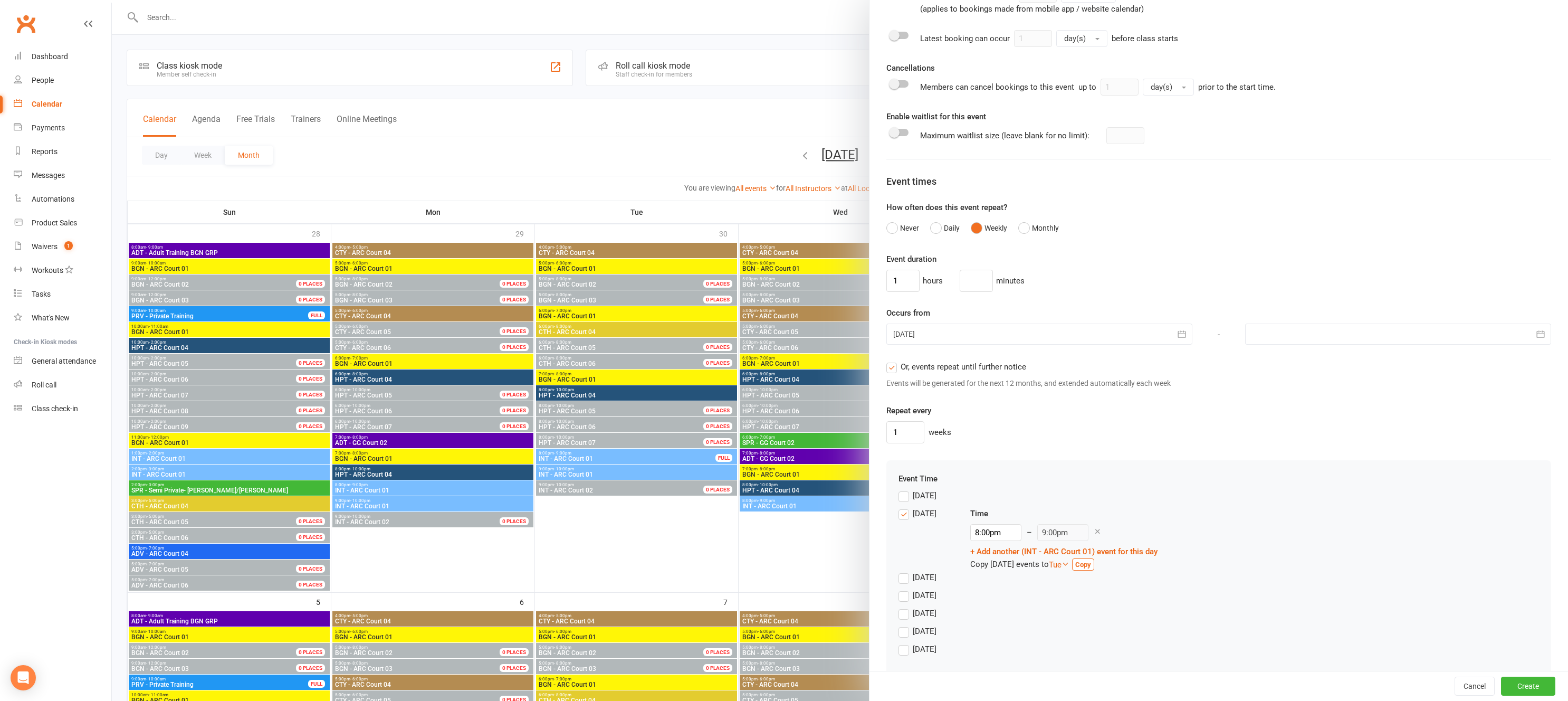
scroll to position [521, 0]
click at [972, 331] on div at bounding box center [1039, 330] width 306 height 21
click at [997, 396] on span "01" at bounding box center [998, 397] width 9 height 9
type input "[DATE]"
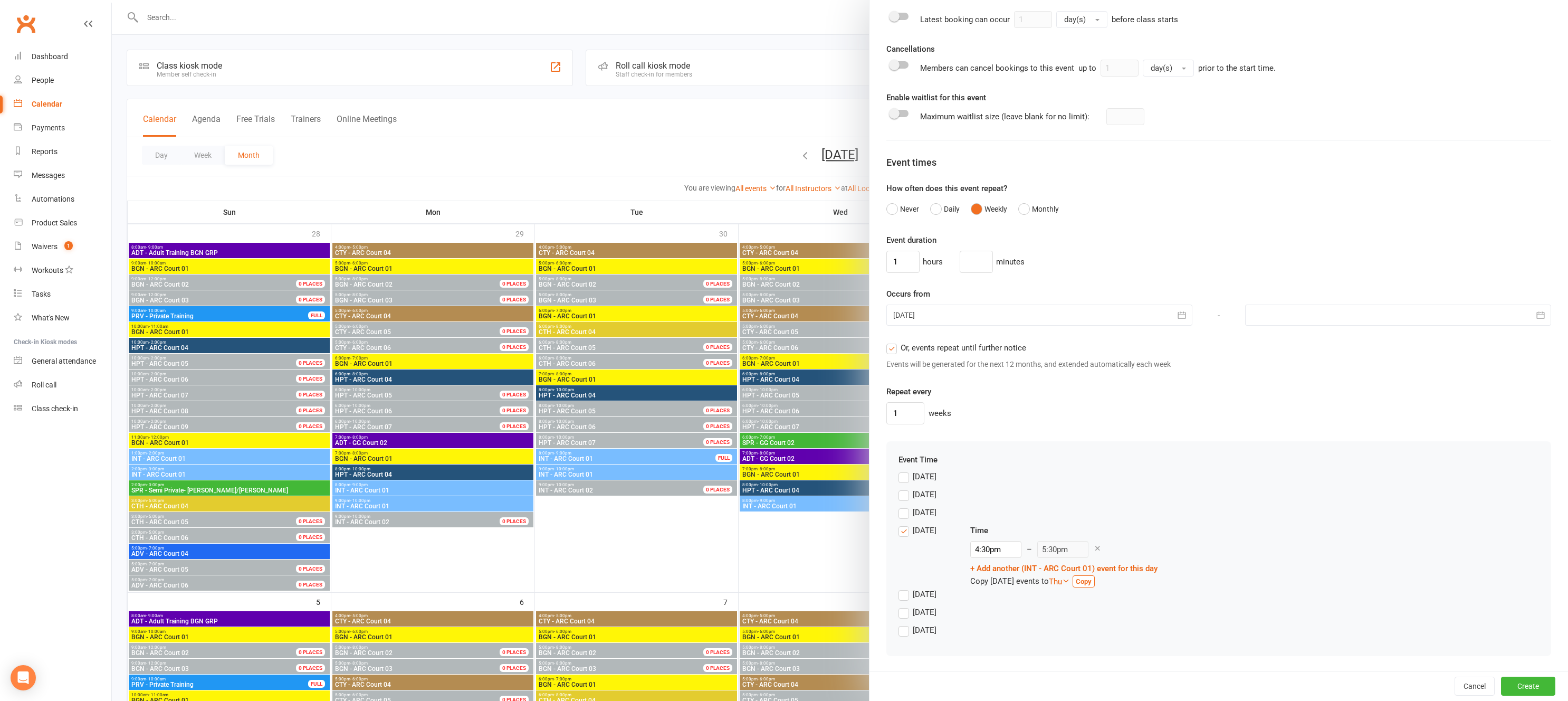
click at [902, 534] on label "[DATE]" at bounding box center [918, 530] width 38 height 12
click at [902, 524] on input "[DATE]" at bounding box center [902, 524] width 7 height 0
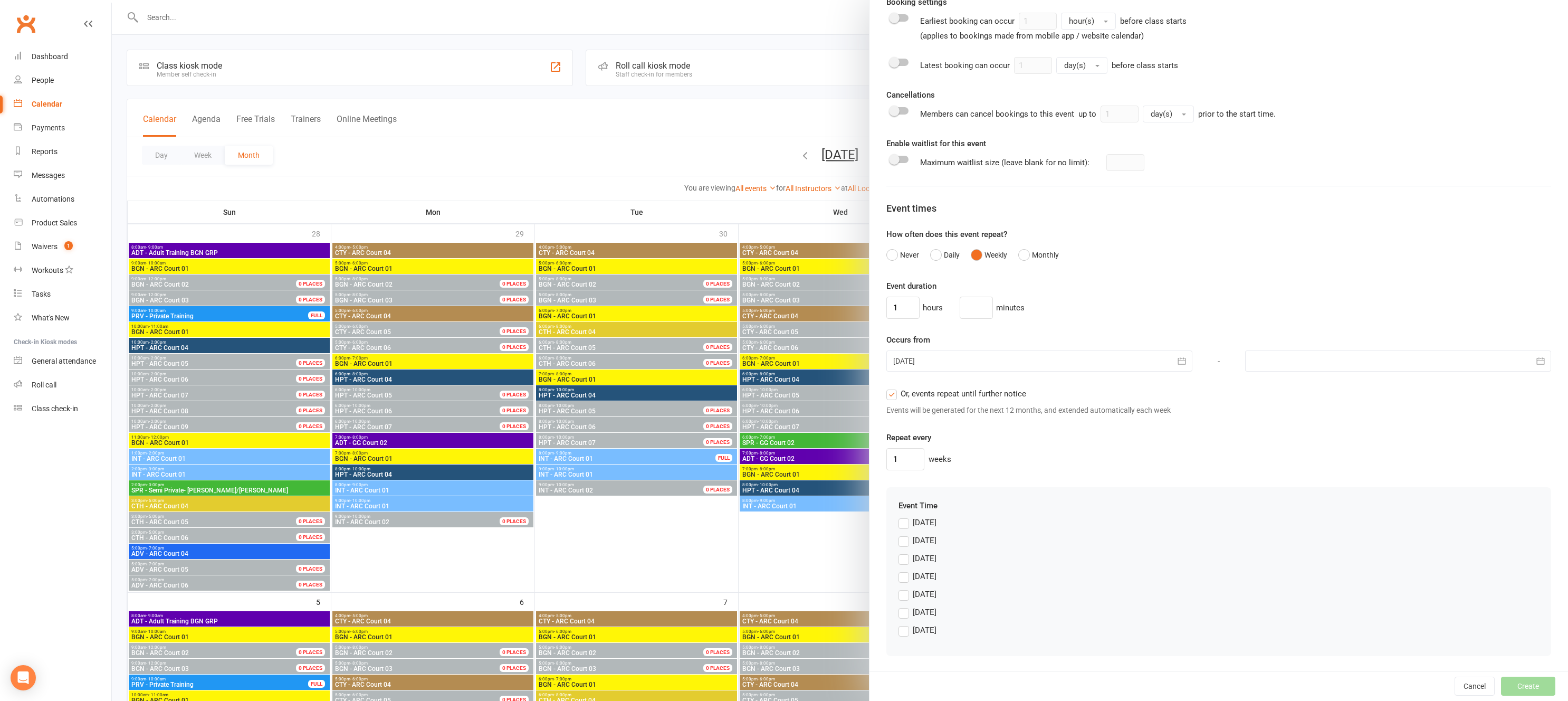
scroll to position [491, 0]
click at [906, 631] on label "[DATE]" at bounding box center [918, 630] width 38 height 12
click at [905, 624] on input "[DATE]" at bounding box center [902, 624] width 7 height 0
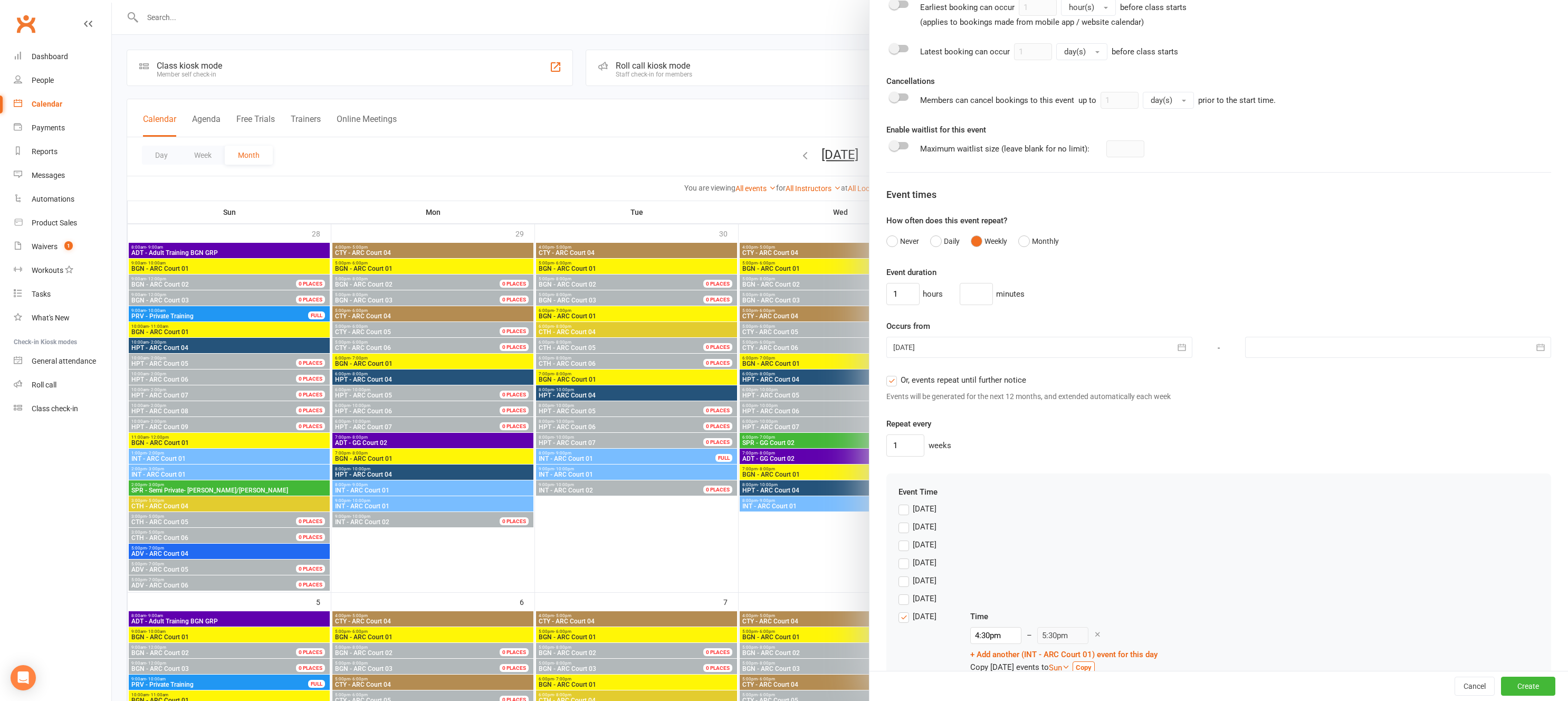
scroll to position [536, 0]
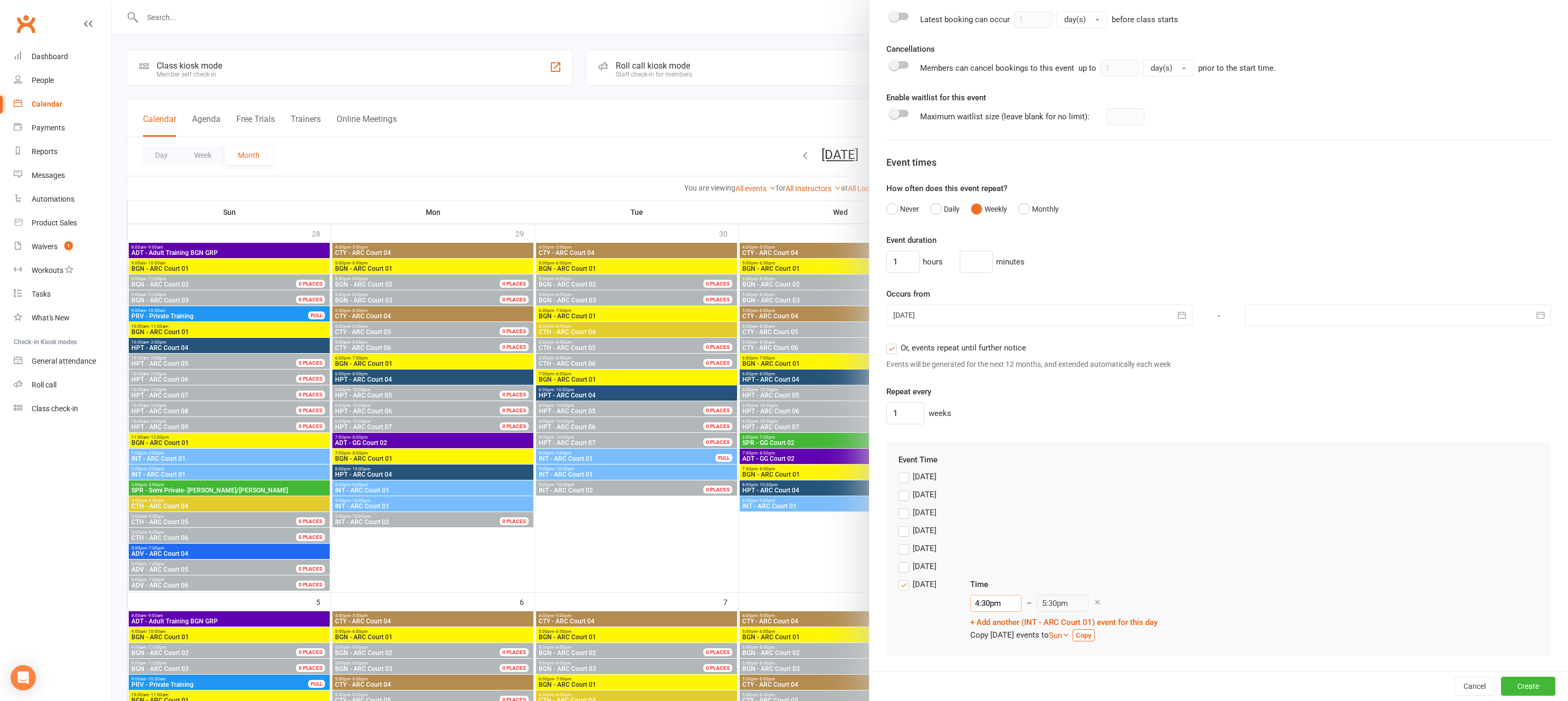
click at [982, 605] on input "4:30pm" at bounding box center [996, 603] width 51 height 17
type input "4:00pm"
type input "5:00pm"
click at [993, 619] on li "4:00pm" at bounding box center [995, 617] width 50 height 16
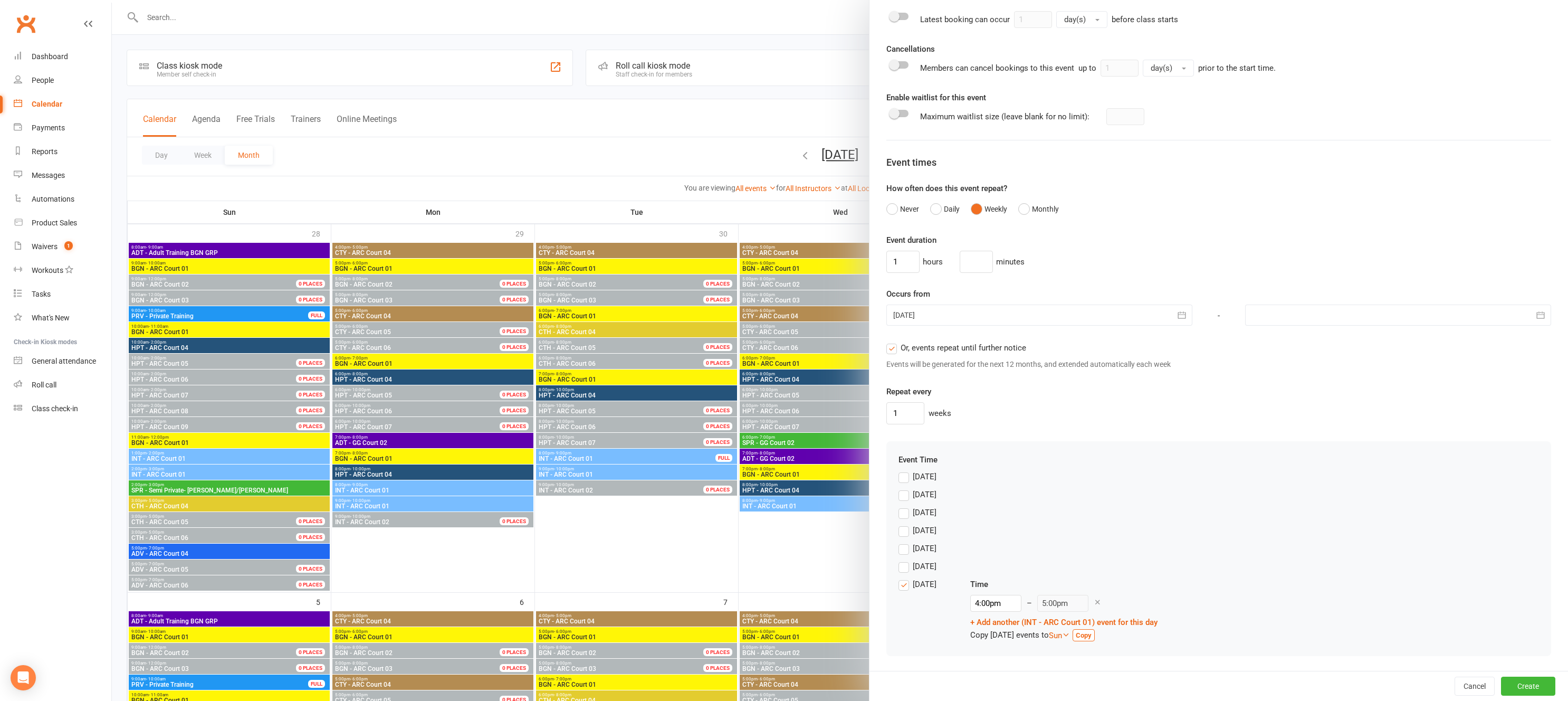
click at [1252, 468] on div "Event Time [DATE] [DATE] [DATE] [DATE] [DATE] [DATE] [DATE] Time 4:00pm 12:00am…" at bounding box center [1219, 548] width 641 height 189
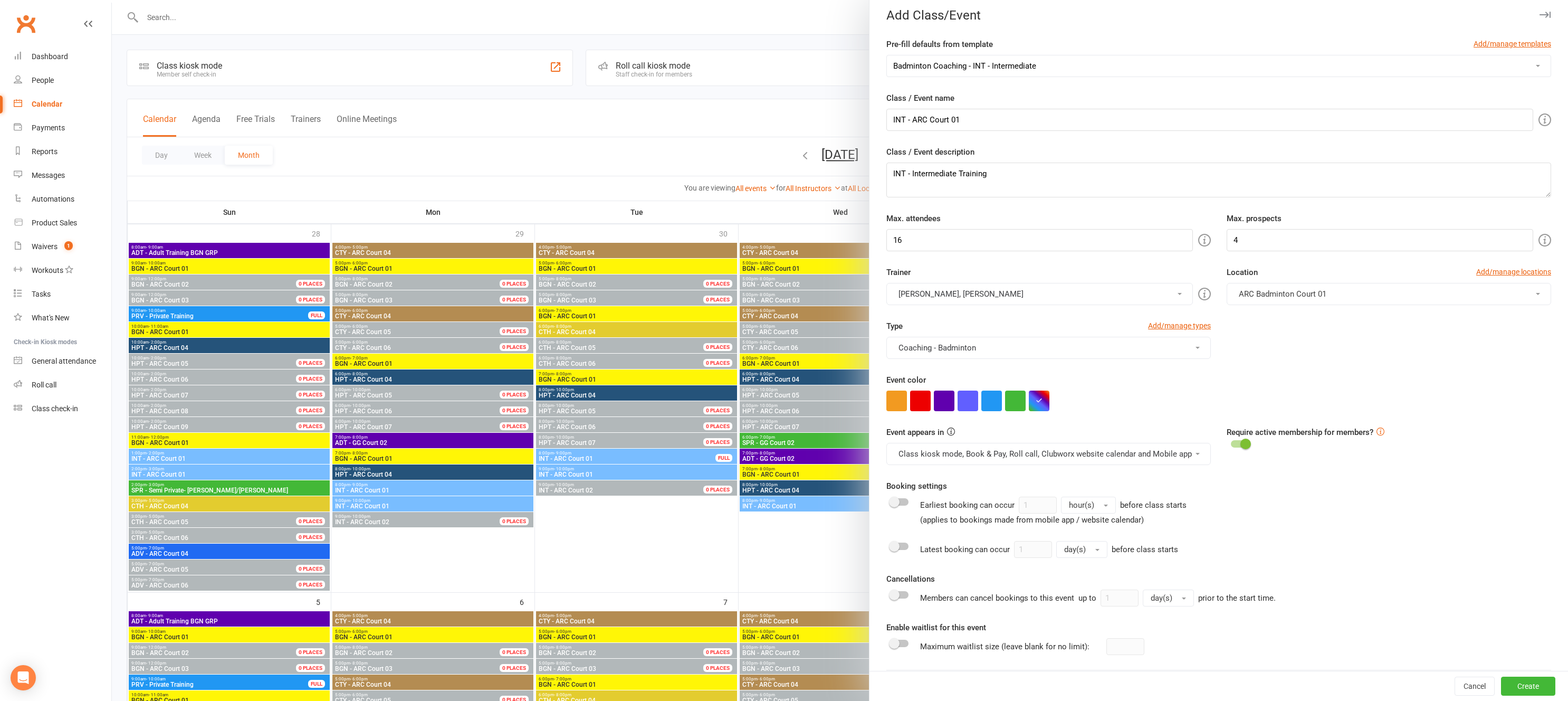
scroll to position [0, 0]
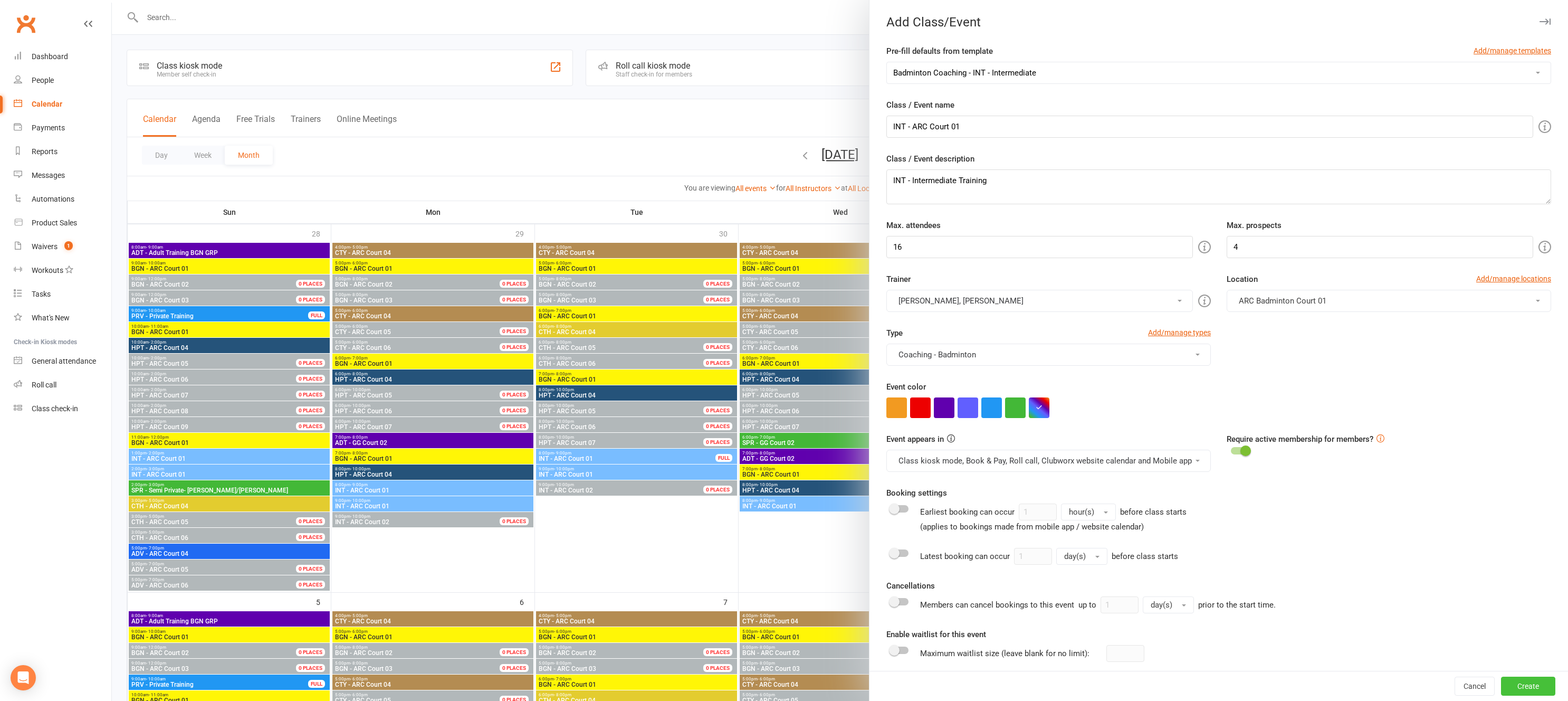
click at [1527, 690] on button "Create" at bounding box center [1527, 686] width 54 height 19
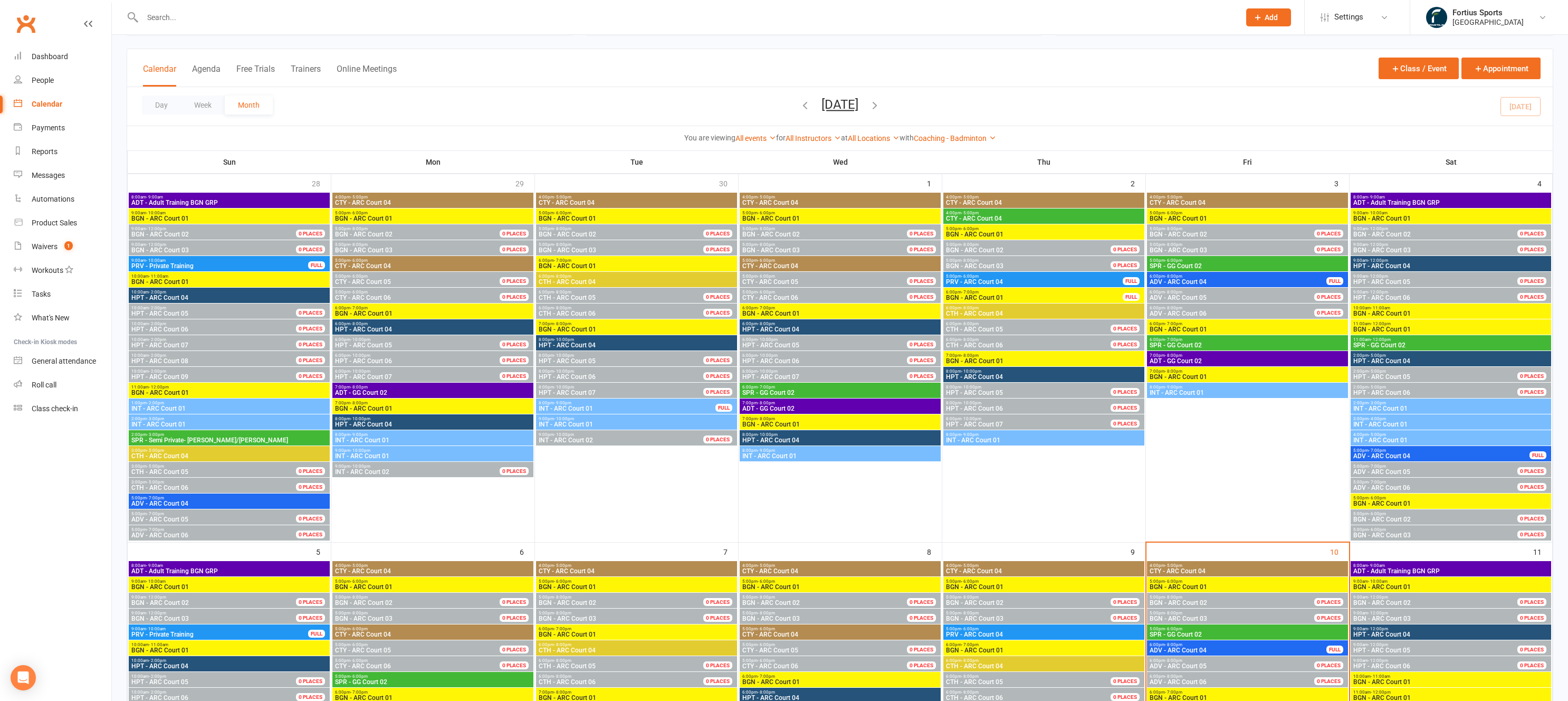
scroll to position [22, 0]
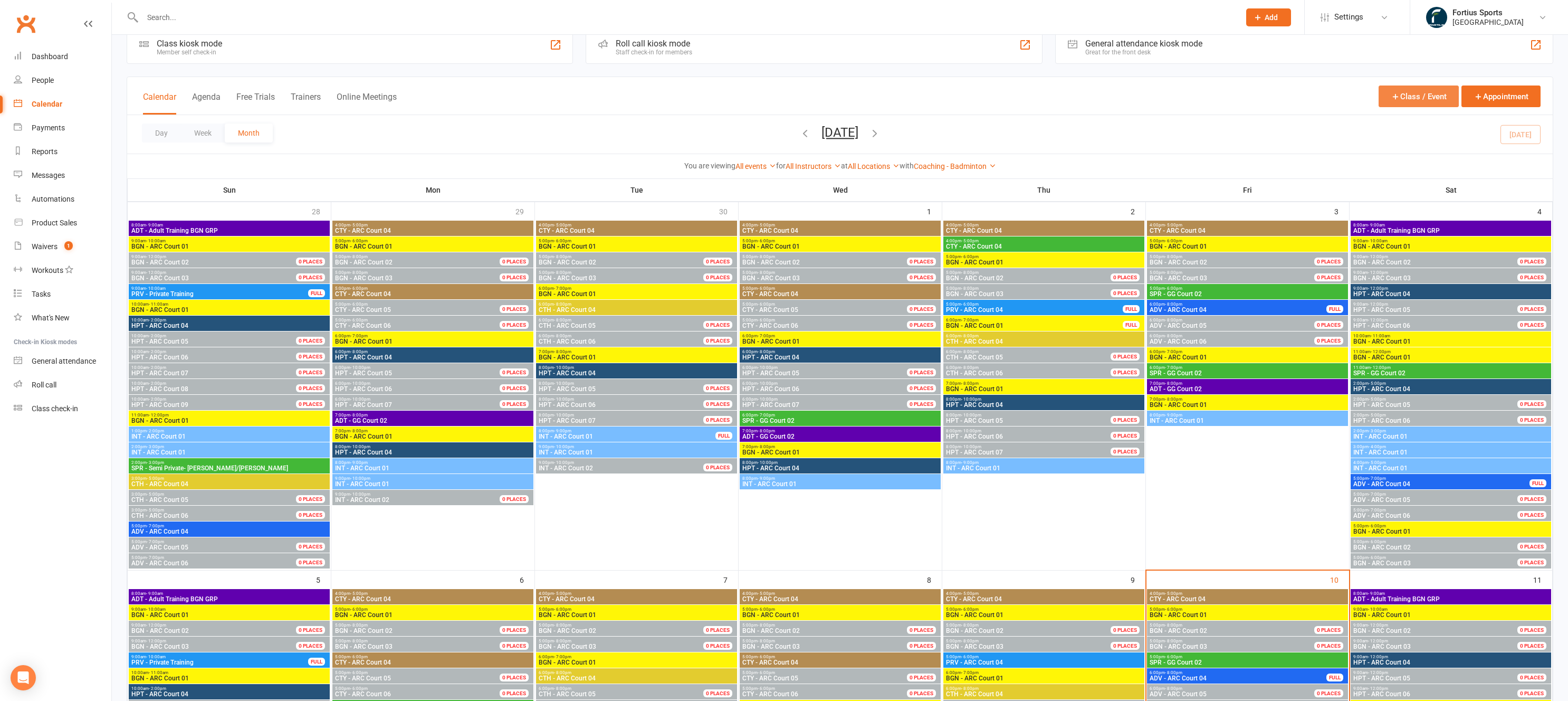
click at [1430, 102] on button "Class / Event" at bounding box center [1419, 96] width 80 height 22
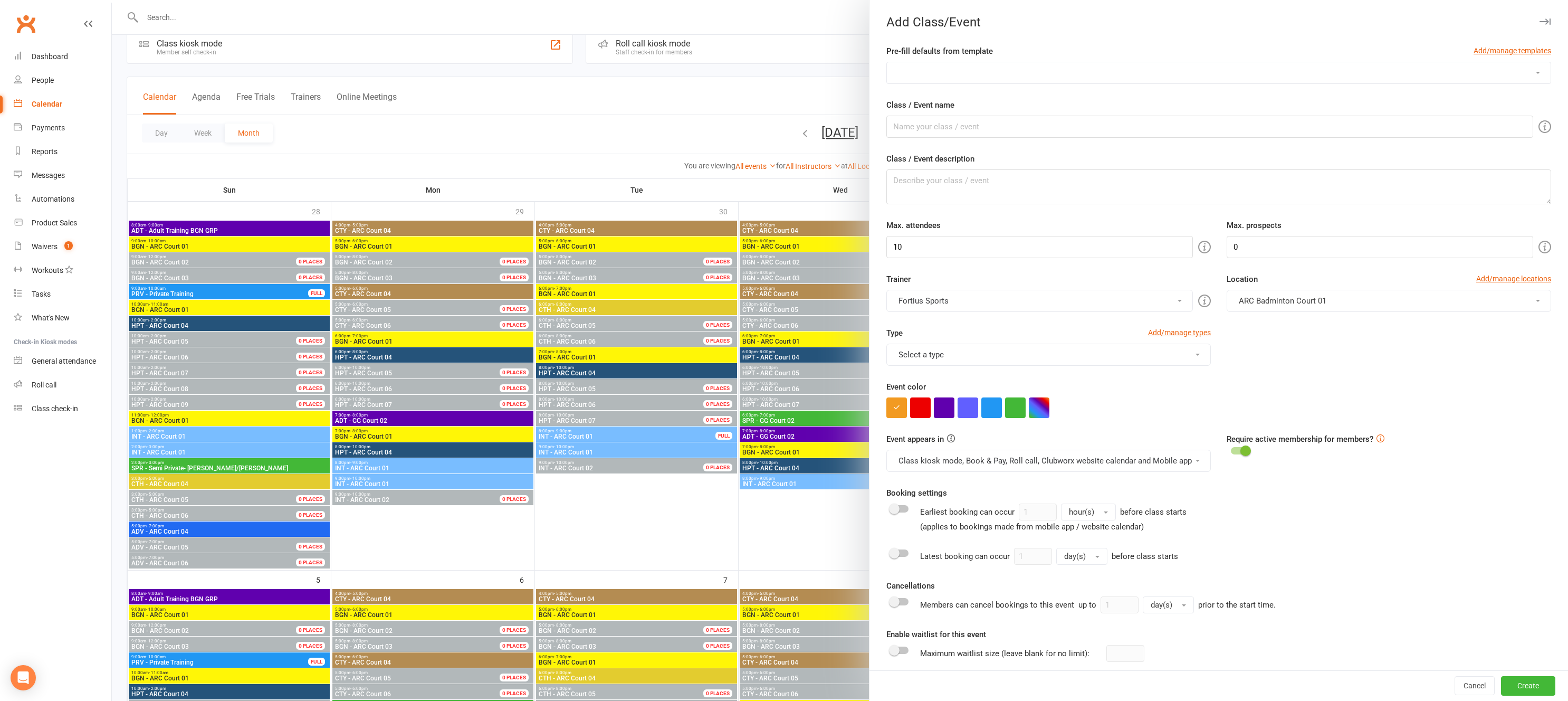
click at [917, 71] on select "Badminton Coaching - ADT - Adult Training Badminton Coaching - ADV - Advanced B…" at bounding box center [1218, 72] width 664 height 21
click at [832, 70] on div at bounding box center [839, 350] width 1456 height 701
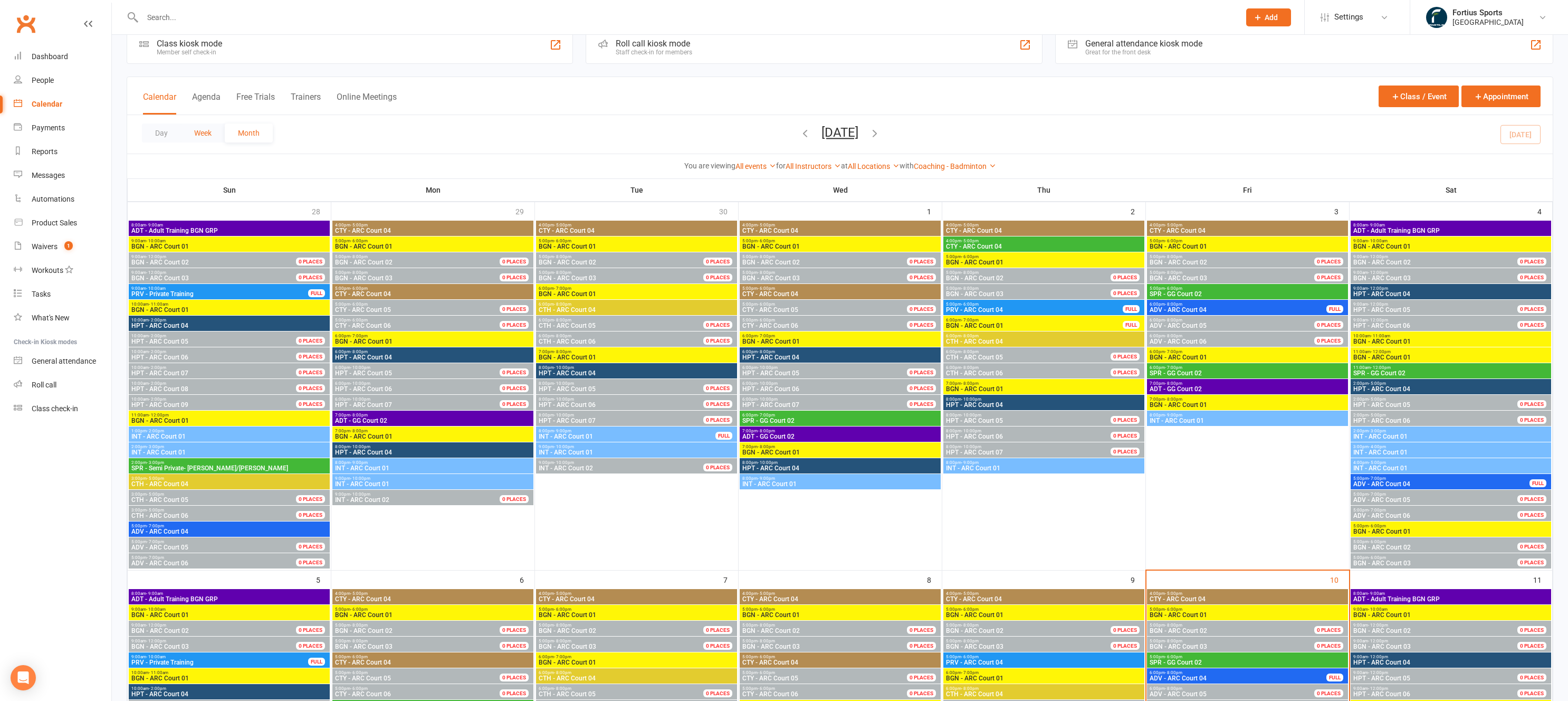
click at [205, 136] on button "Week" at bounding box center [203, 133] width 44 height 19
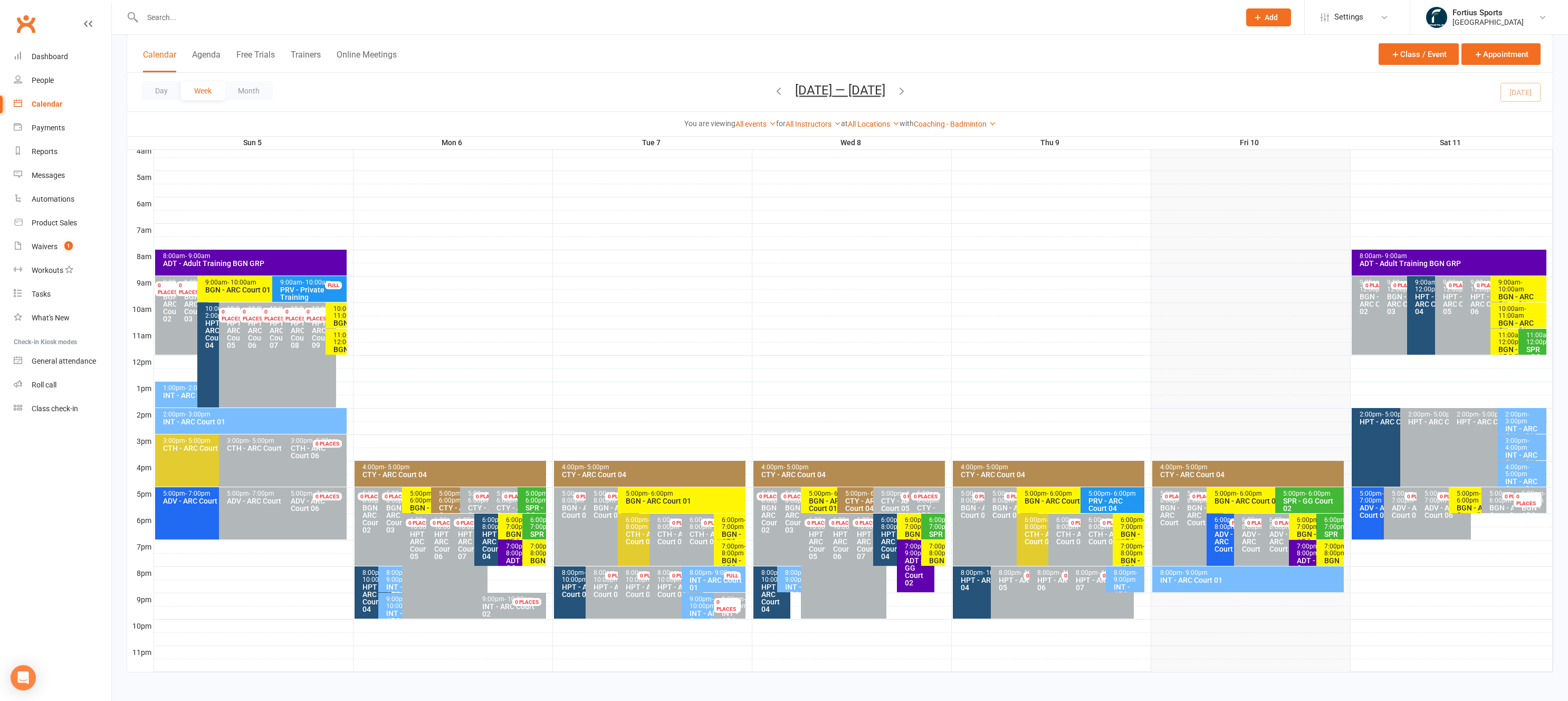
scroll to position [177, 0]
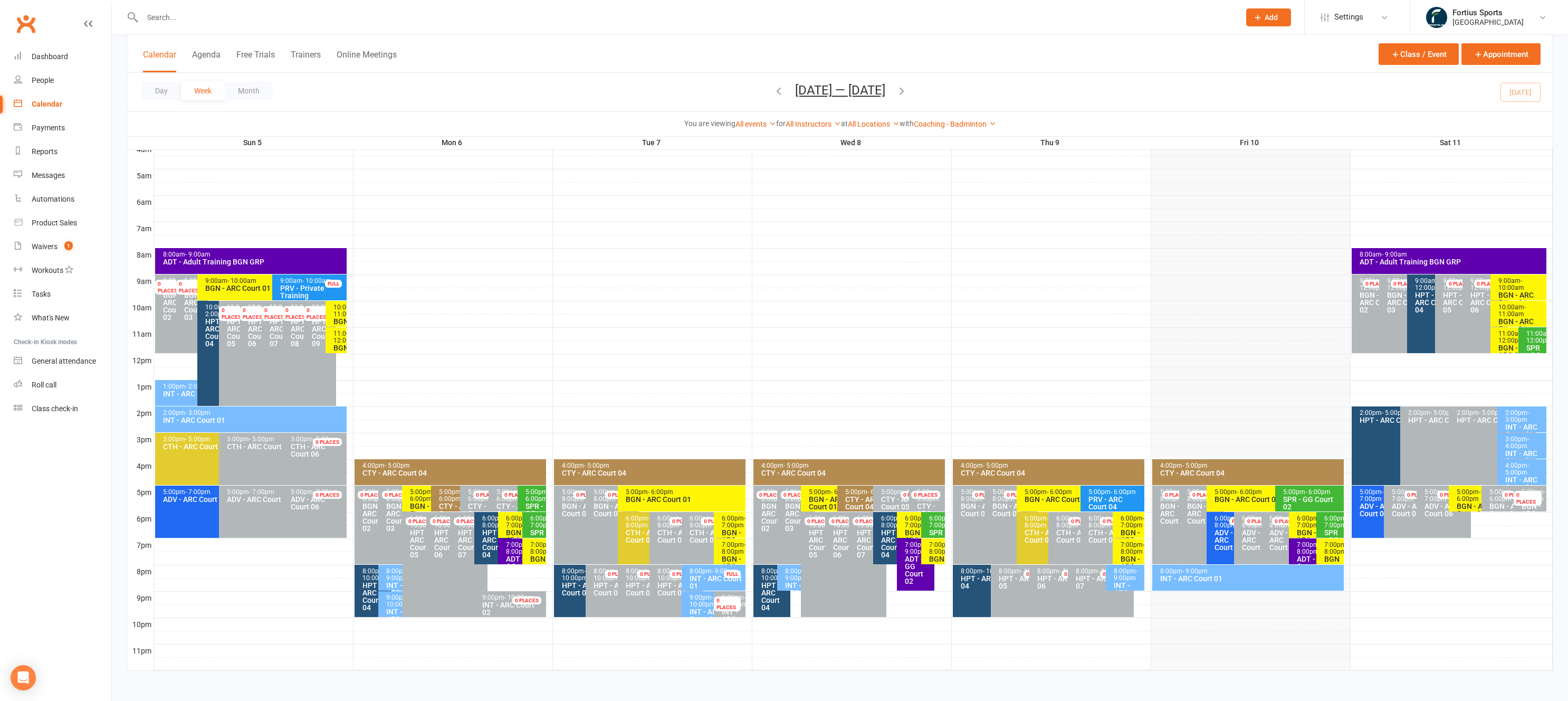
click at [962, 129] on div "Coaching - Badminton Show All Types Badminton Court Reservation Badminton Membe…" at bounding box center [955, 124] width 82 height 11
click at [963, 126] on link "Coaching - Badminton" at bounding box center [955, 124] width 82 height 9
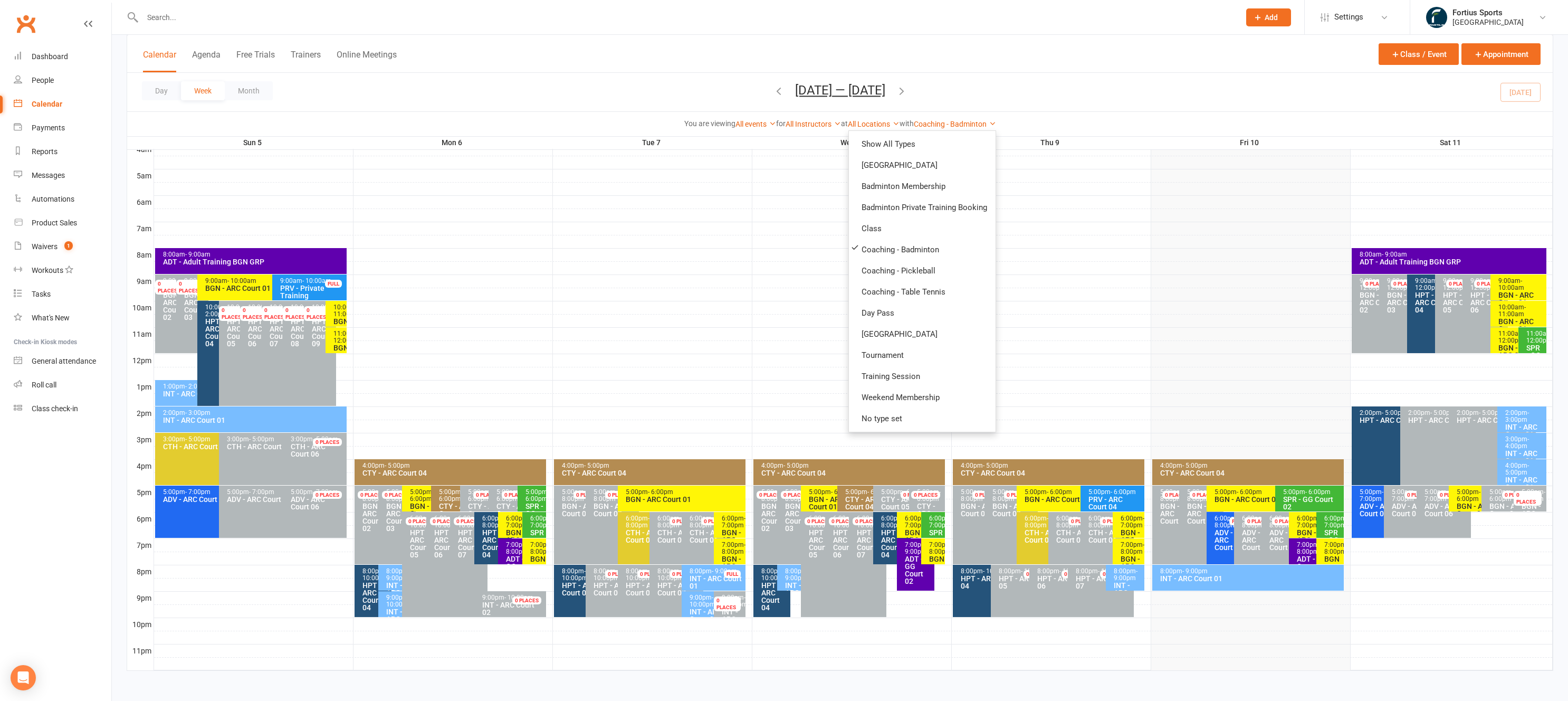
click at [603, 253] on div at bounding box center [853, 254] width 1399 height 12
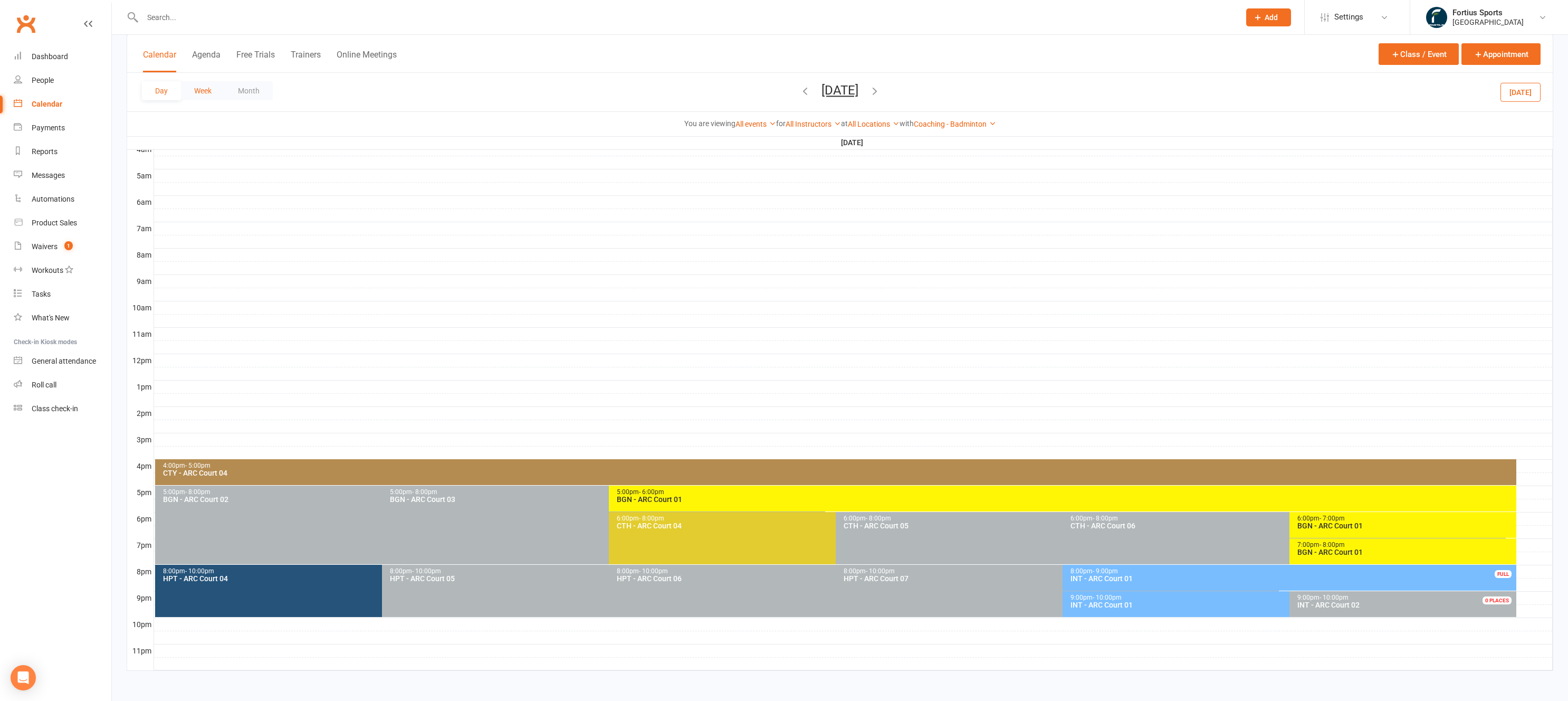
click at [217, 95] on button "Week" at bounding box center [203, 90] width 44 height 19
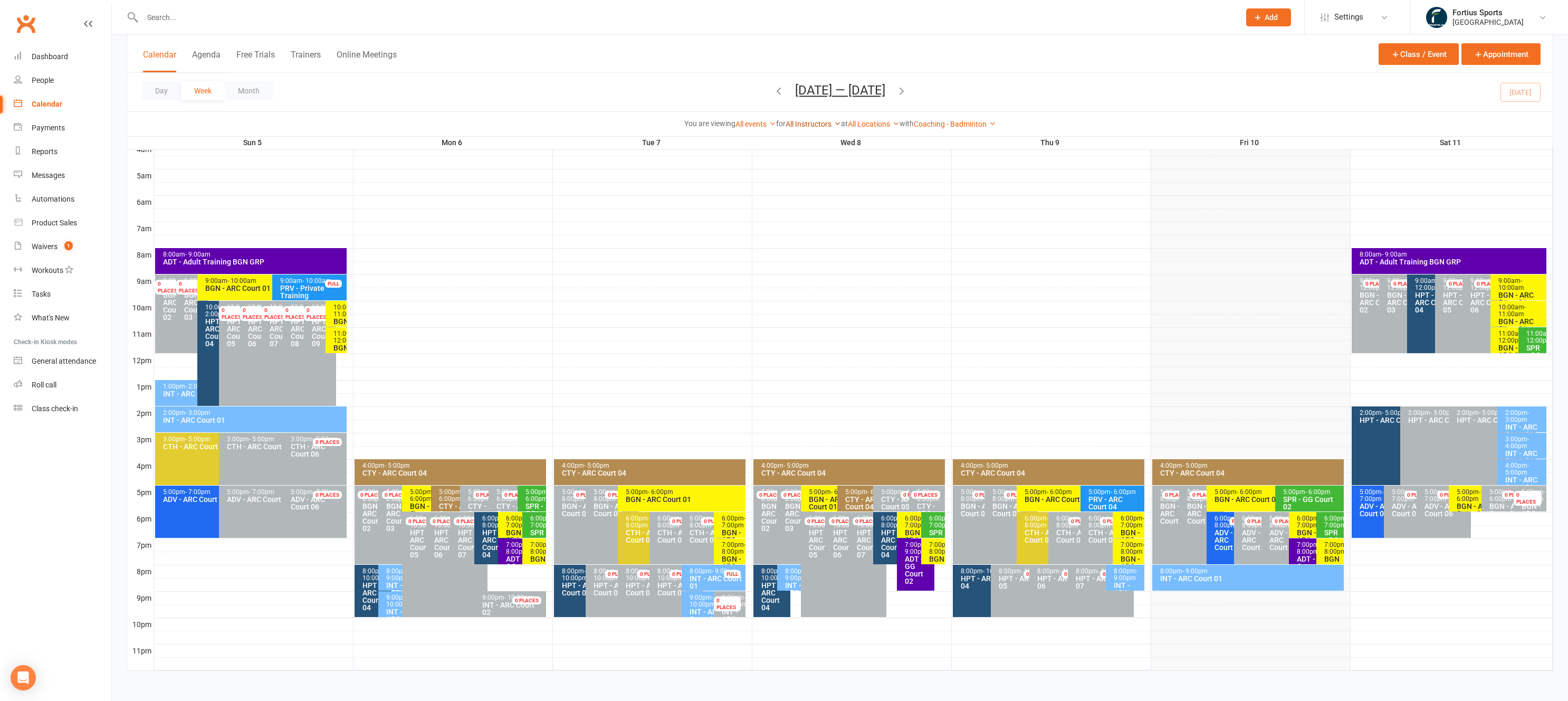
click at [822, 123] on link "All Instructors" at bounding box center [813, 124] width 55 height 9
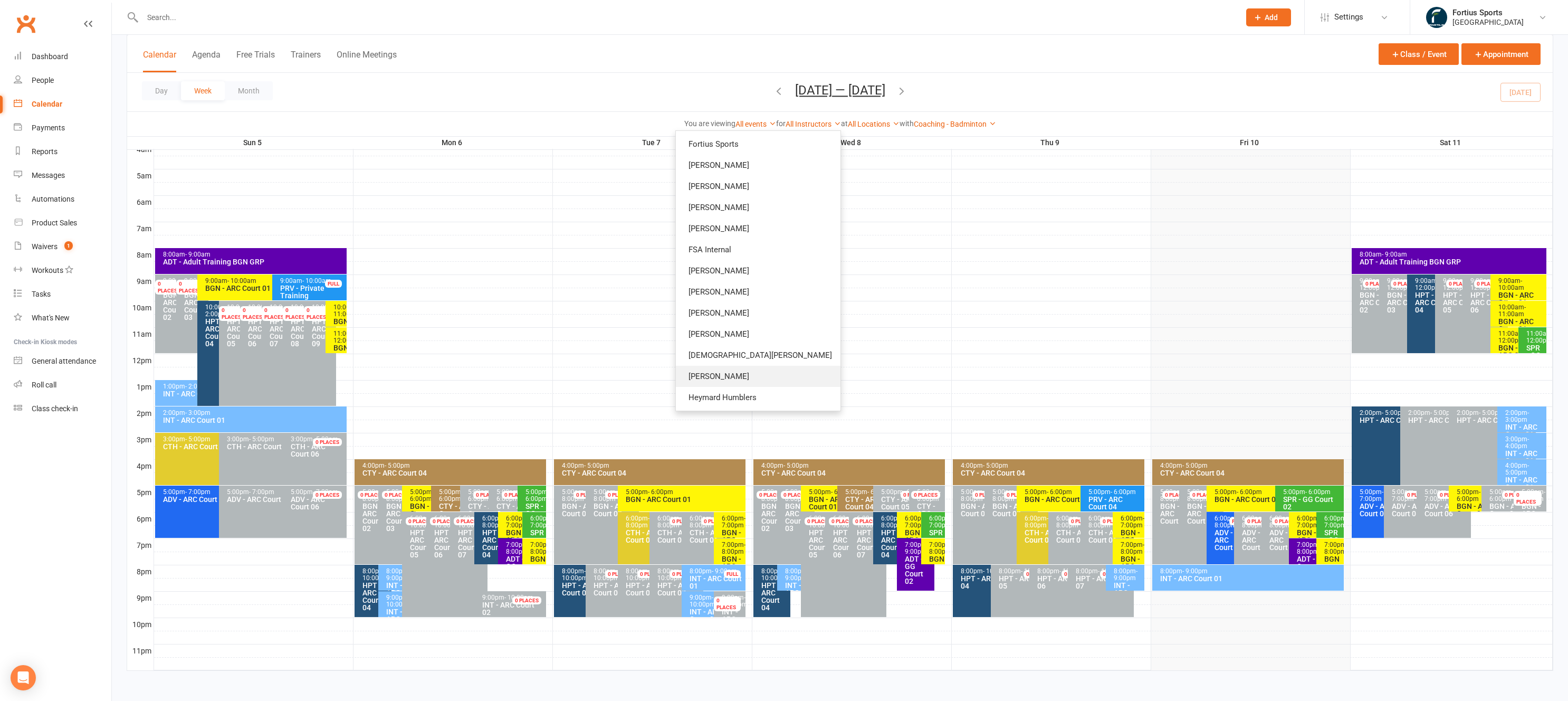
click at [779, 379] on link "[PERSON_NAME]" at bounding box center [758, 376] width 165 height 21
